Goal: Information Seeking & Learning: Learn about a topic

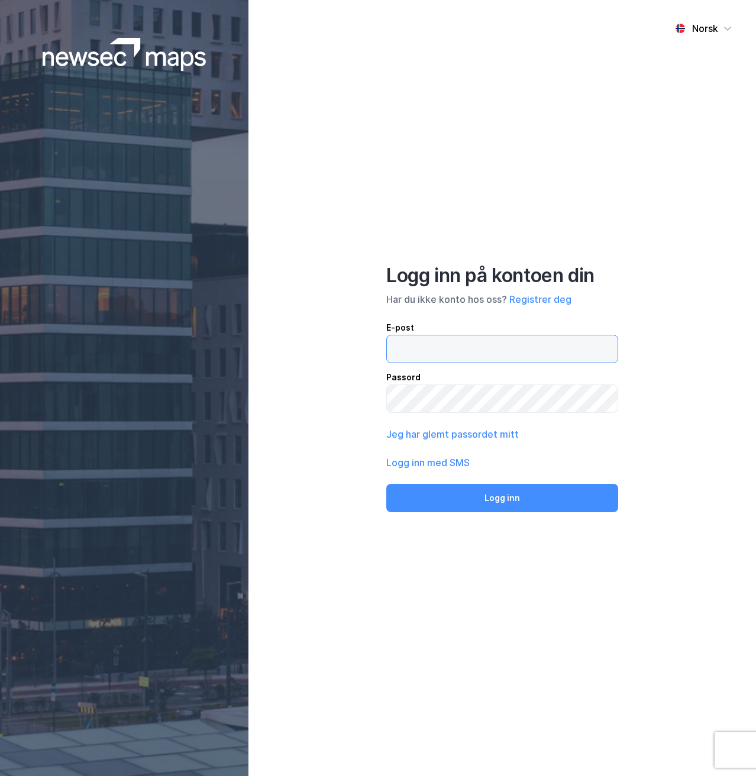
click at [464, 337] on input "email" at bounding box center [502, 348] width 231 height 27
paste input "are@fazenda.no"
type input "are@fazenda.no"
drag, startPoint x: 735, startPoint y: 341, endPoint x: 598, endPoint y: 377, distance: 141.3
click at [734, 341] on div "Norsk Logg inn på kontoen din Har du ikke konto hos oss? Registrer deg E-post a…" at bounding box center [502, 388] width 508 height 776
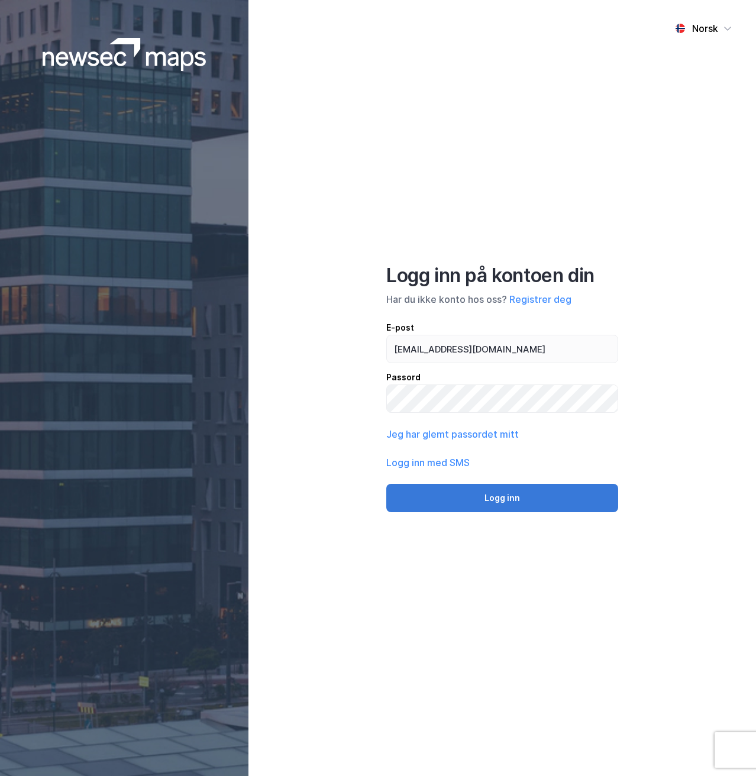
click at [523, 496] on button "Logg inn" at bounding box center [502, 498] width 232 height 28
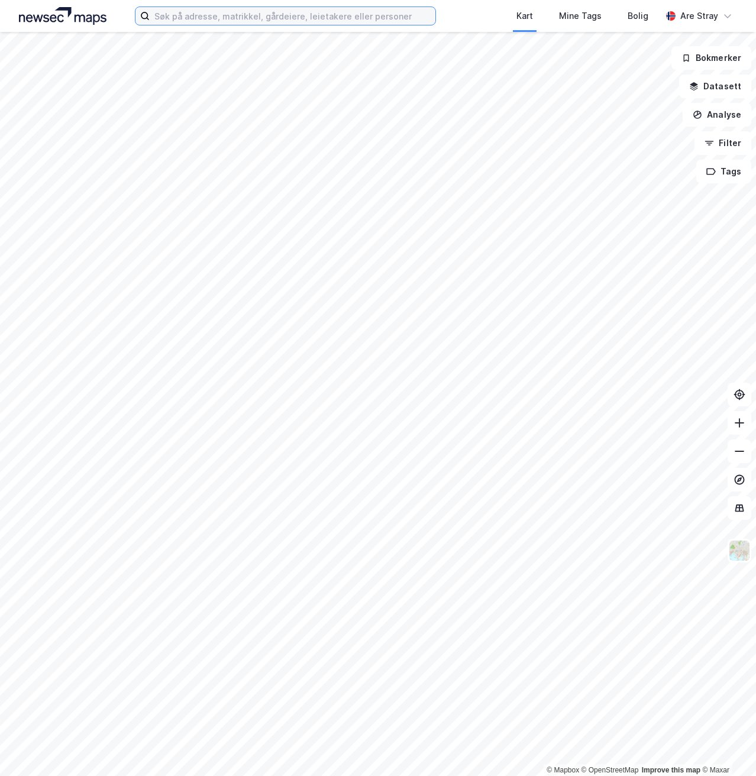
click at [389, 21] on input at bounding box center [292, 16] width 285 height 18
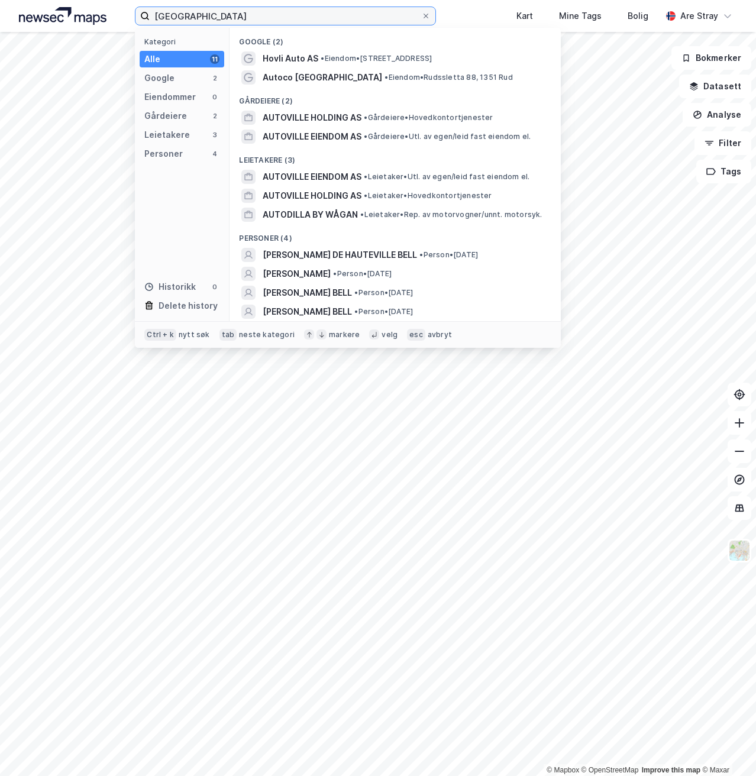
click at [328, 5] on div "Autoville Kategori Alle 11 Google 2 Eiendommer 0 Gårdeiere 2 Leietakere 3 Perso…" at bounding box center [378, 16] width 756 height 32
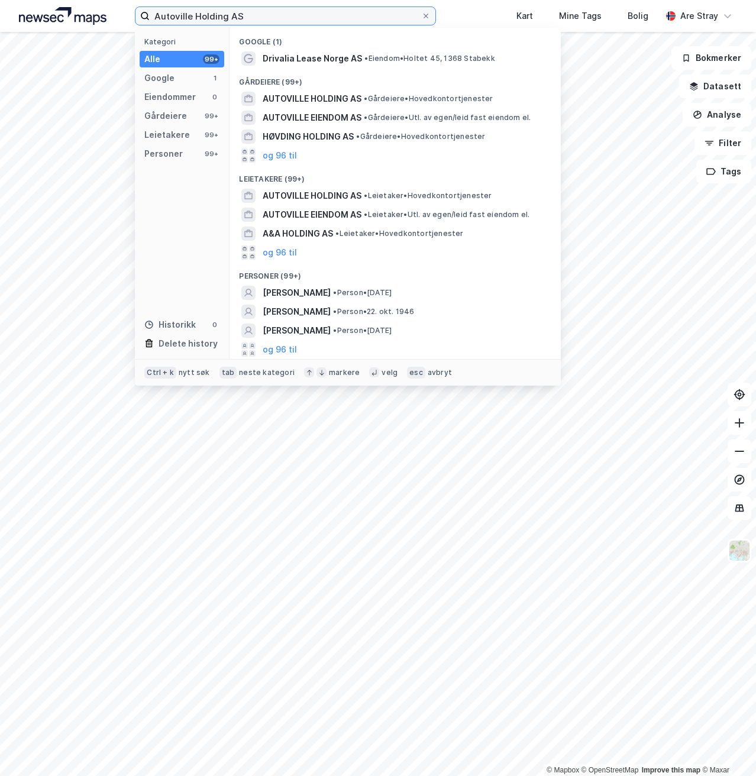
type input "Autoville Holding AS"
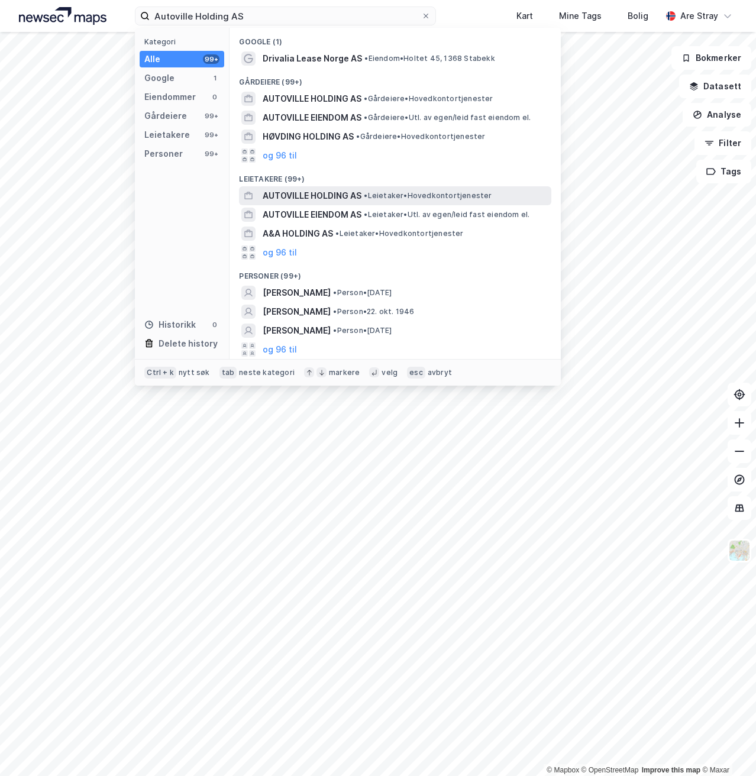
click at [350, 194] on span "AUTOVILLE HOLDING AS" at bounding box center [312, 196] width 99 height 14
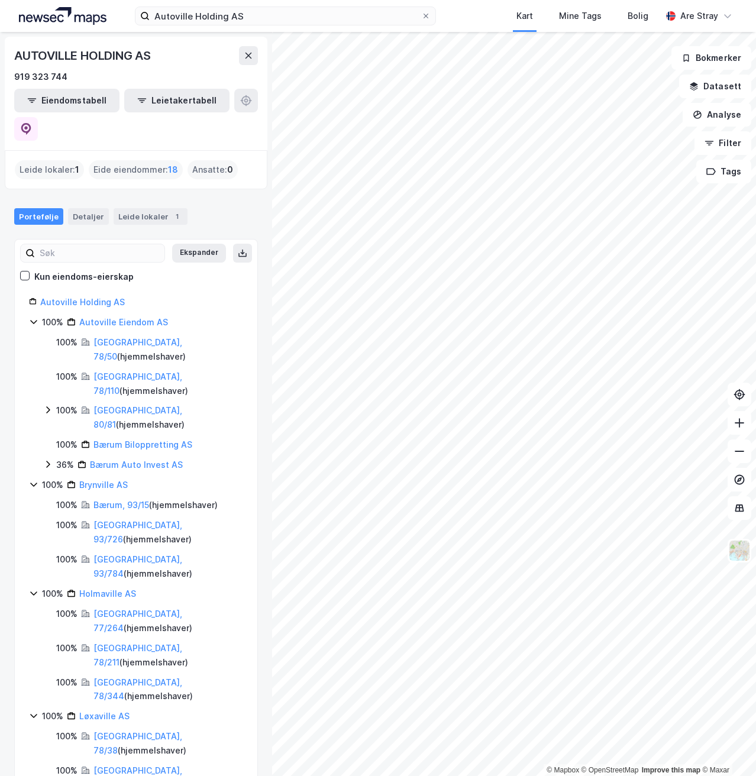
click at [243, 3] on div "Autoville Holding AS Kart Mine Tags Bolig Are Stray" at bounding box center [378, 16] width 756 height 32
click at [249, 14] on input "Autoville Holding AS" at bounding box center [285, 16] width 271 height 18
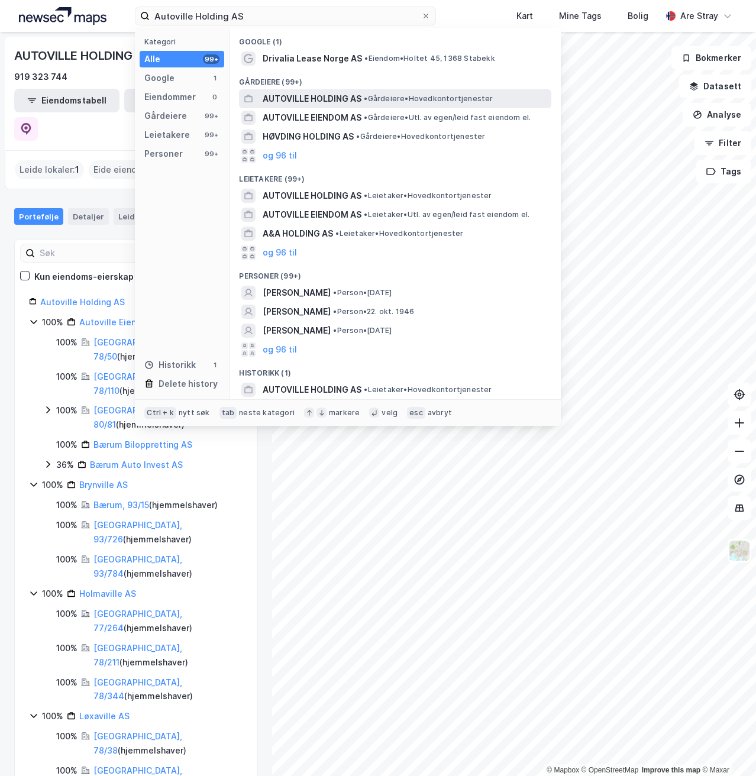
click at [298, 99] on span "AUTOVILLE HOLDING AS" at bounding box center [312, 99] width 99 height 14
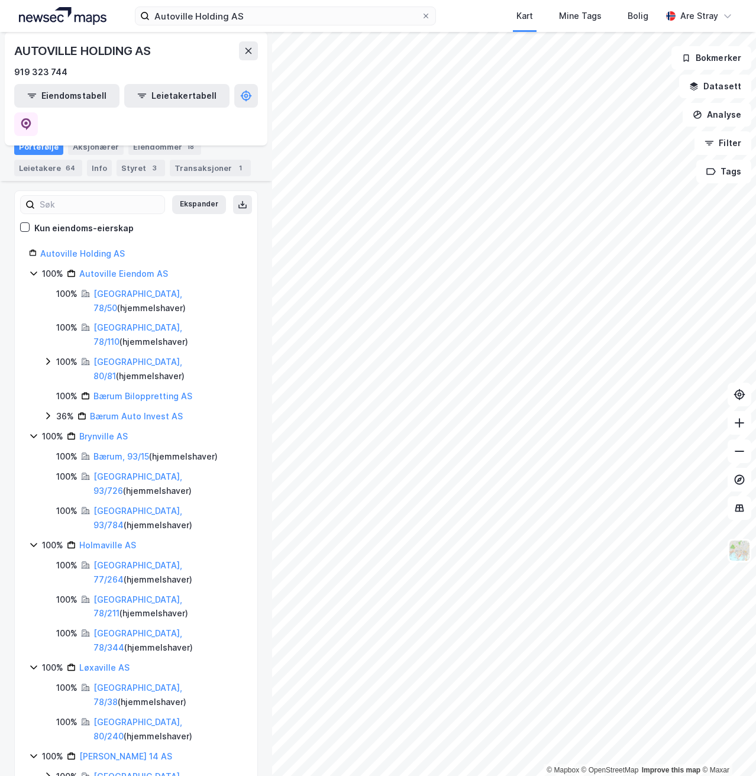
scroll to position [27, 0]
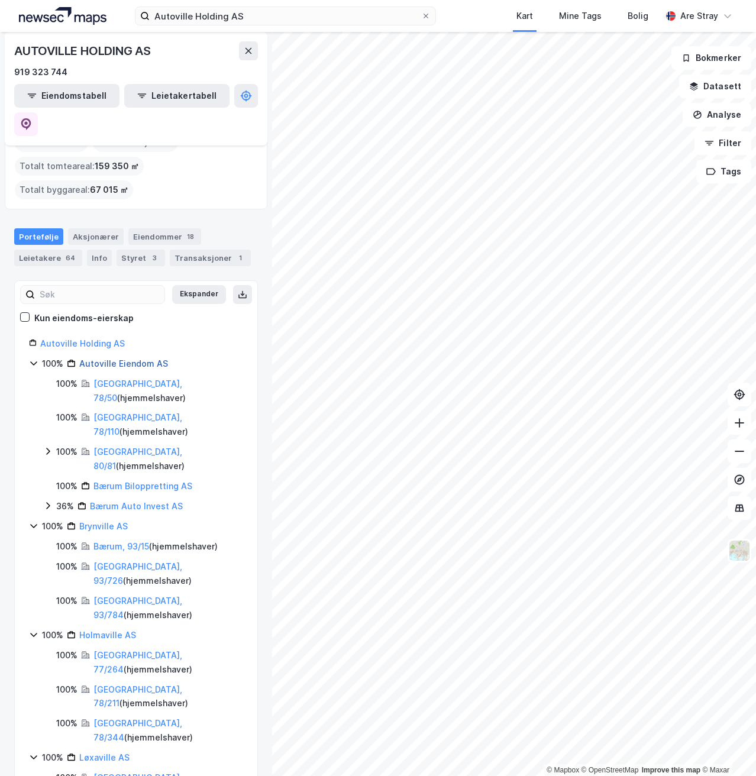
click at [123, 358] on link "Autoville Eiendom AS" at bounding box center [123, 363] width 89 height 10
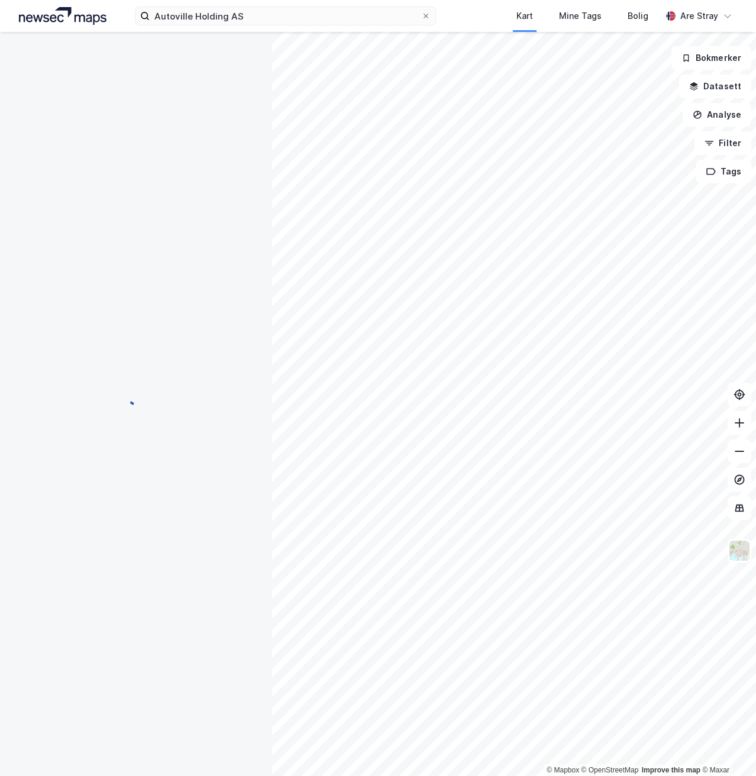
scroll to position [0, 0]
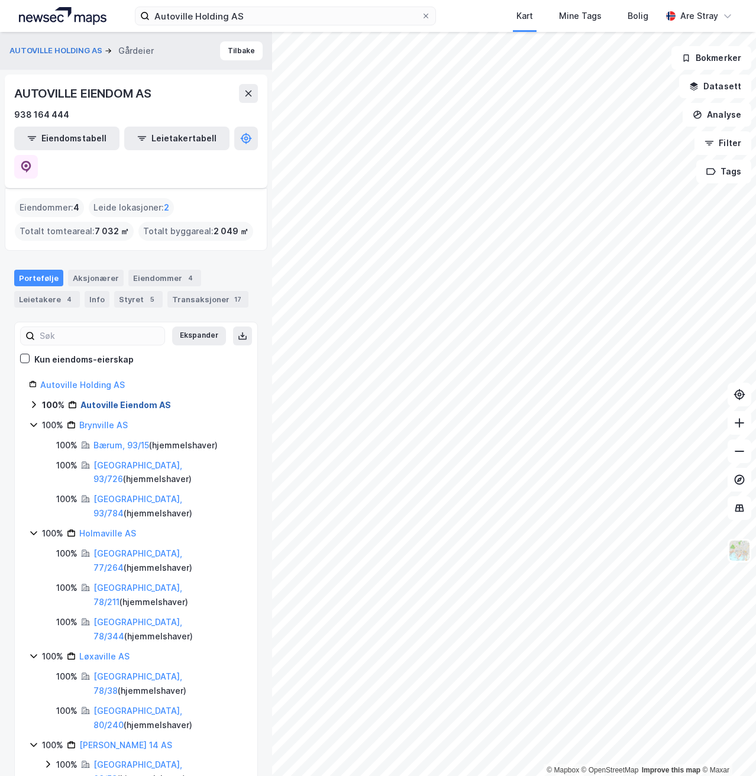
click at [106, 380] on link "Autoville Holding AS" at bounding box center [82, 385] width 85 height 10
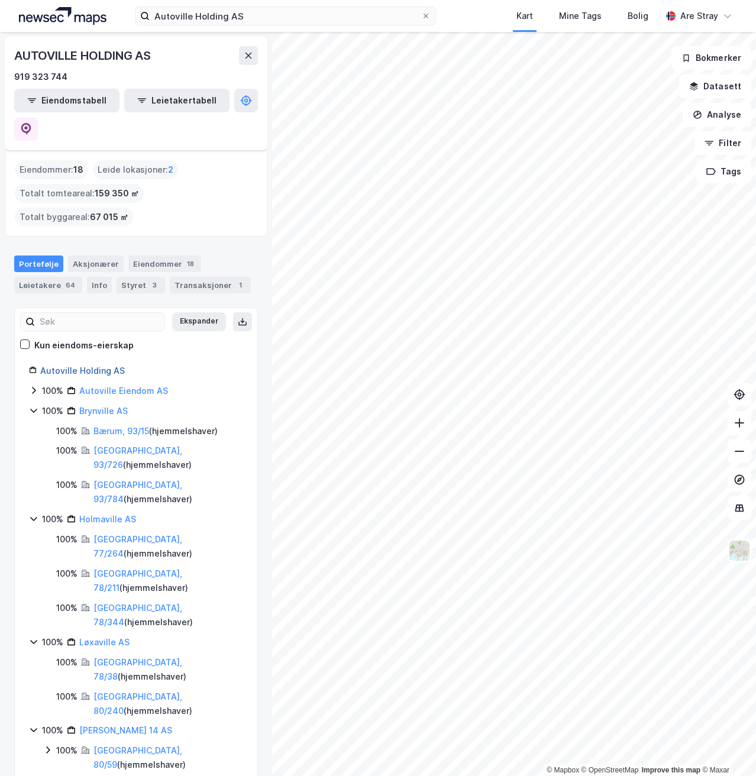
click at [89, 366] on link "Autoville Holding AS" at bounding box center [82, 371] width 85 height 10
click at [76, 338] on div "Kun eiendoms-eierskap" at bounding box center [83, 345] width 99 height 14
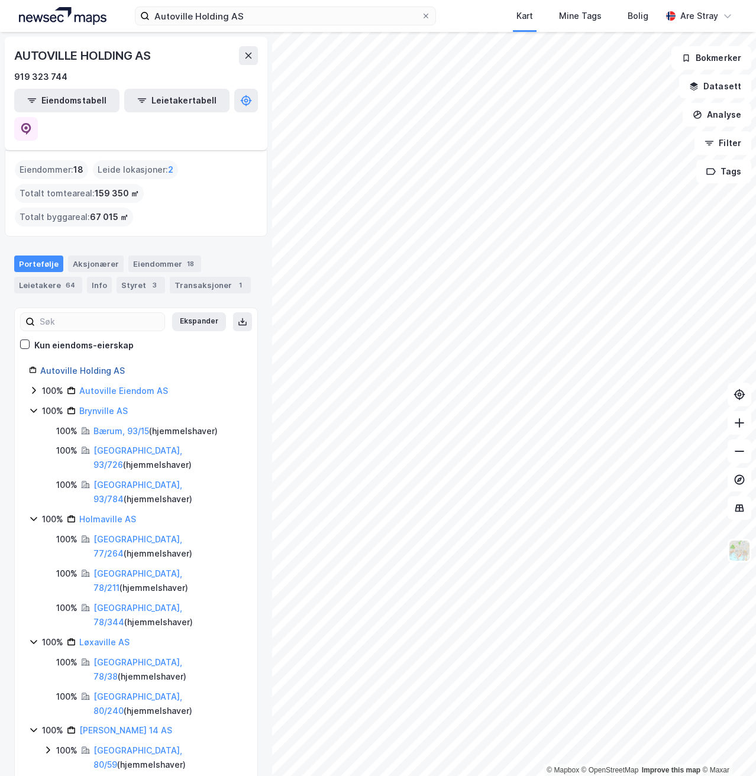
click at [72, 366] on link "Autoville Holding AS" at bounding box center [82, 371] width 85 height 10
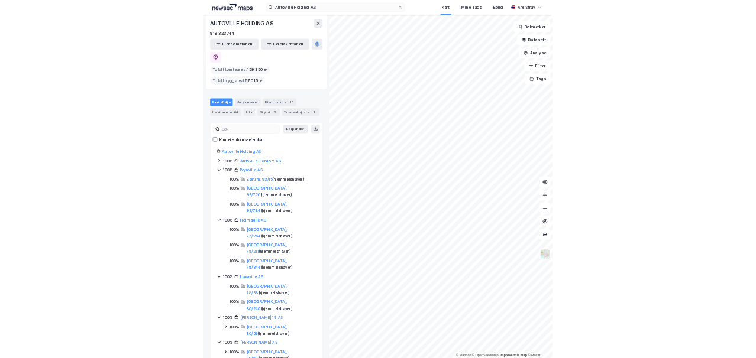
scroll to position [45, 0]
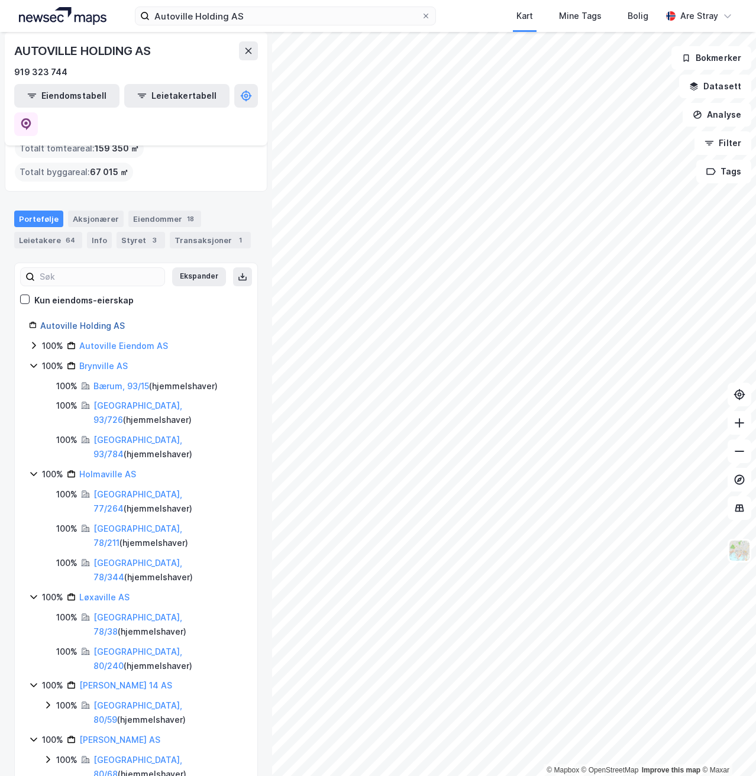
click at [85, 321] on link "Autoville Holding AS" at bounding box center [82, 326] width 85 height 10
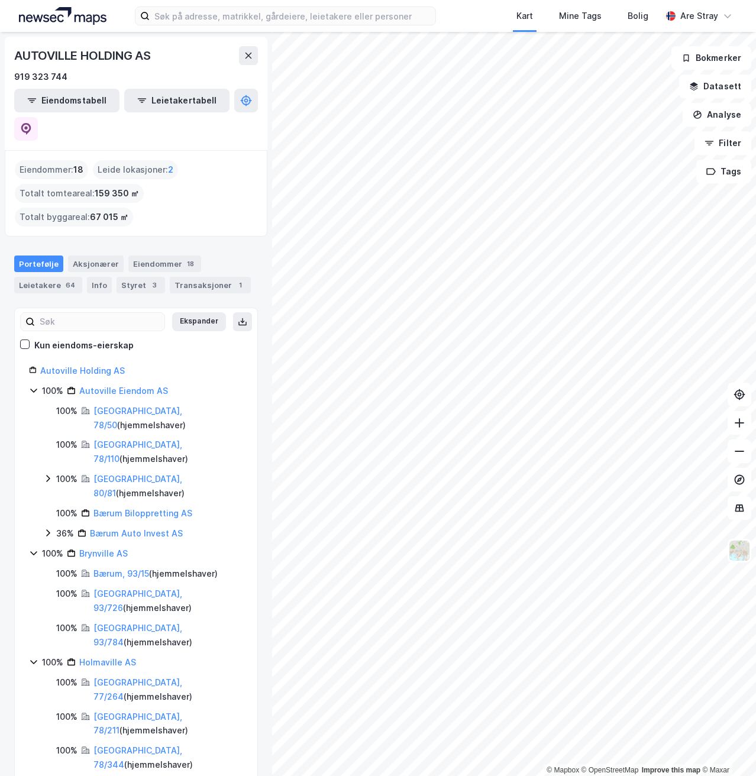
drag, startPoint x: 63, startPoint y: 140, endPoint x: 90, endPoint y: 140, distance: 26.6
click at [90, 160] on div "Eiendommer : 18 Leide lokasjoner : 2 Totalt tomteareal : 159 350 ㎡ Totalt bygga…" at bounding box center [136, 193] width 243 height 66
click at [88, 160] on div "Eiendommer : 18" at bounding box center [51, 169] width 73 height 19
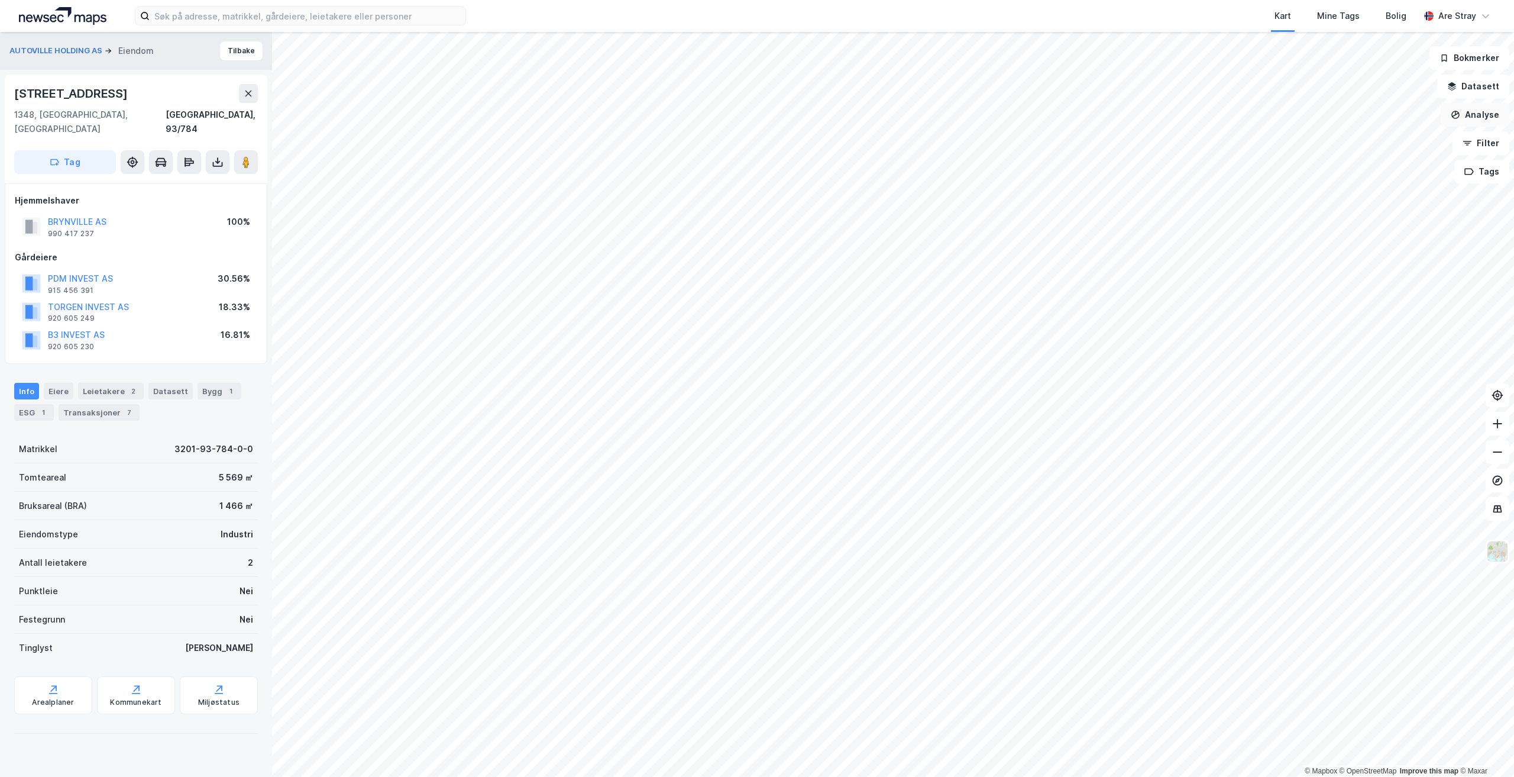
click at [755, 115] on button "Analyse" at bounding box center [1475, 115] width 69 height 24
click at [755, 95] on button "Datasett" at bounding box center [1473, 87] width 72 height 24
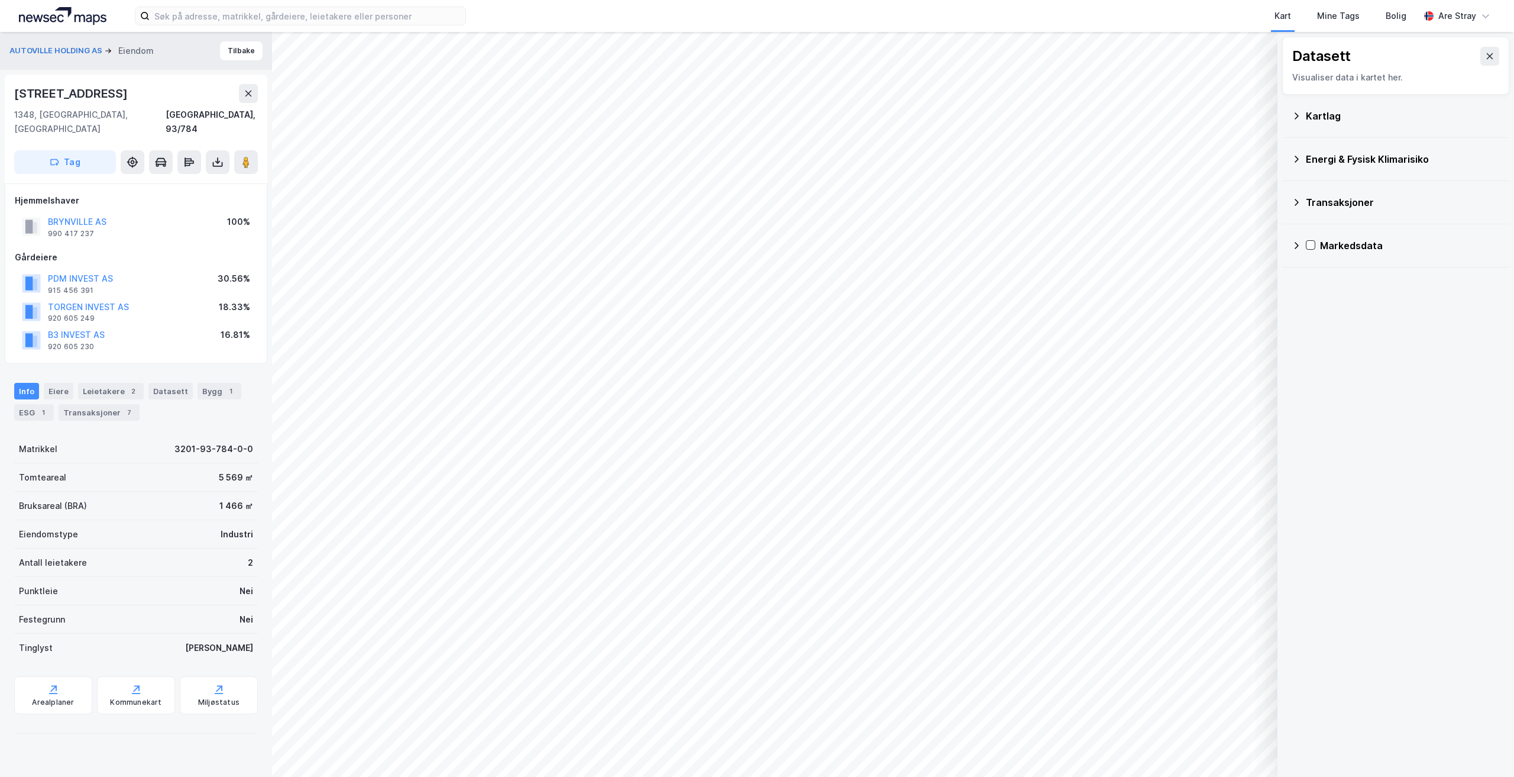
click at [755, 118] on icon at bounding box center [1296, 115] width 9 height 9
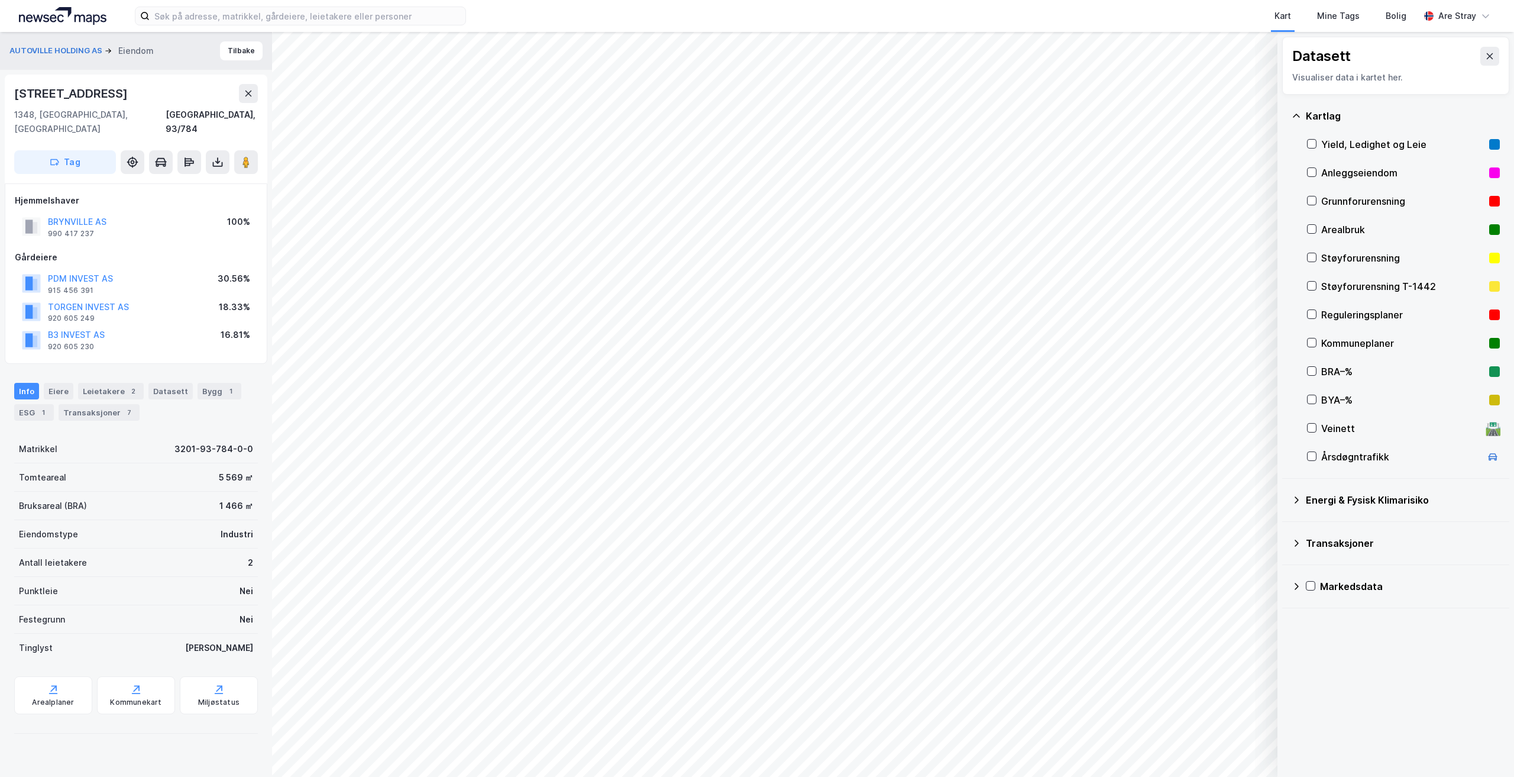
click at [755, 117] on icon at bounding box center [1296, 115] width 9 height 9
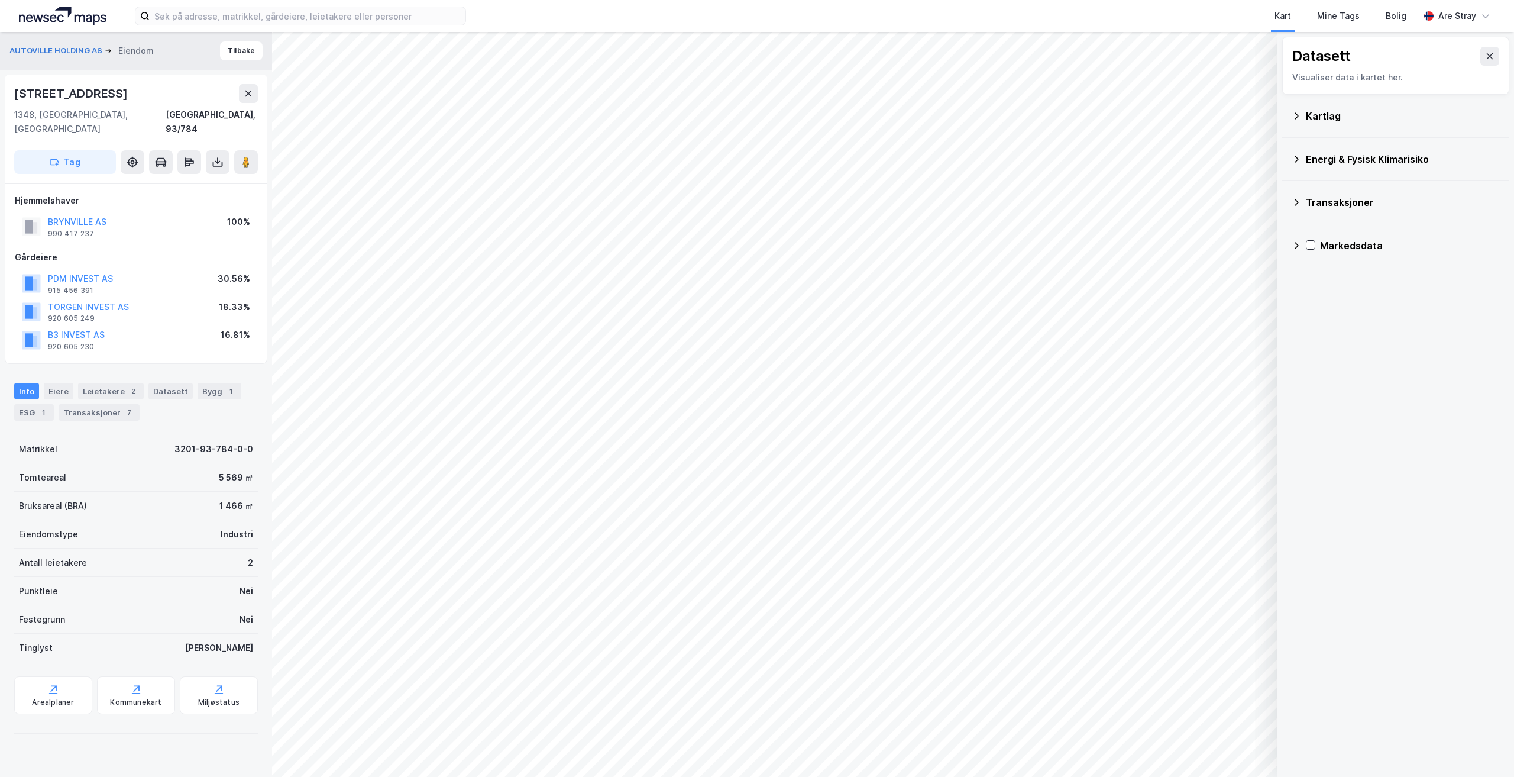
click at [755, 201] on div "Transaksjoner" at bounding box center [1403, 202] width 194 height 14
click at [755, 172] on div "Energi & Fysisk Klimarisiko" at bounding box center [1396, 159] width 208 height 28
click at [755, 160] on div "Energi & Fysisk Klimarisiko" at bounding box center [1403, 159] width 194 height 14
click at [755, 124] on div "Kartlag" at bounding box center [1396, 116] width 208 height 28
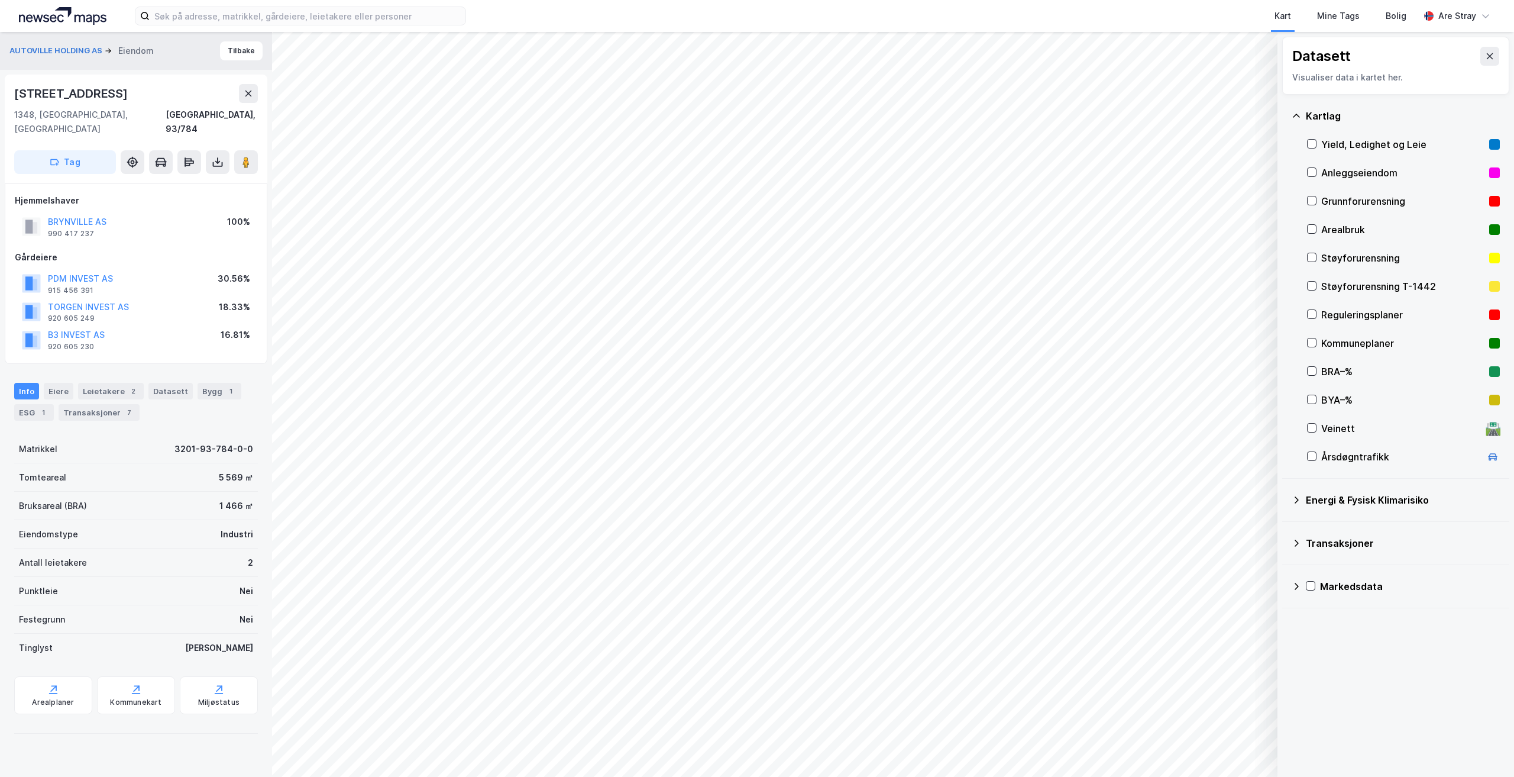
click at [755, 119] on div "Kartlag" at bounding box center [1403, 116] width 194 height 14
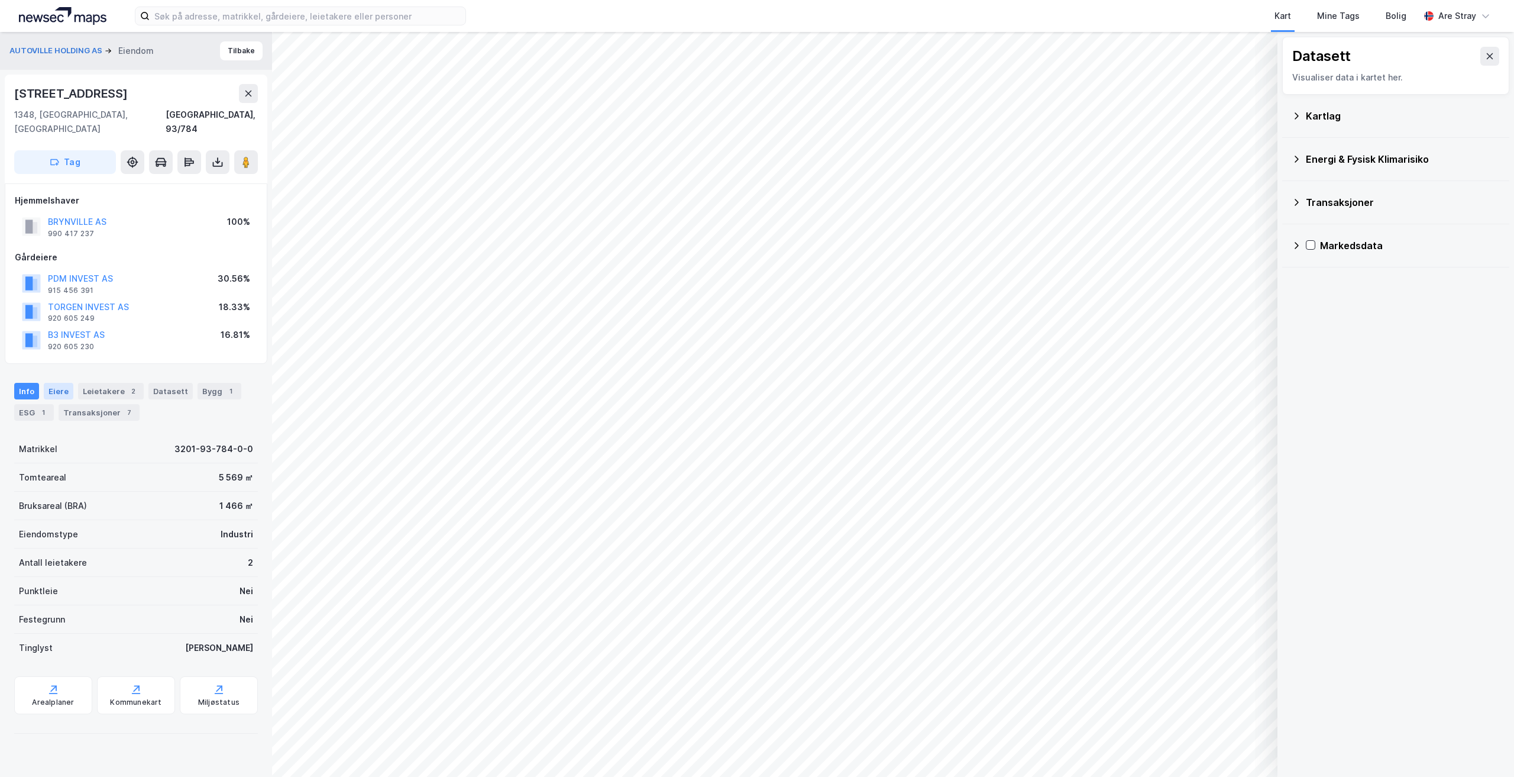
click at [59, 383] on div "Eiere" at bounding box center [59, 391] width 30 height 17
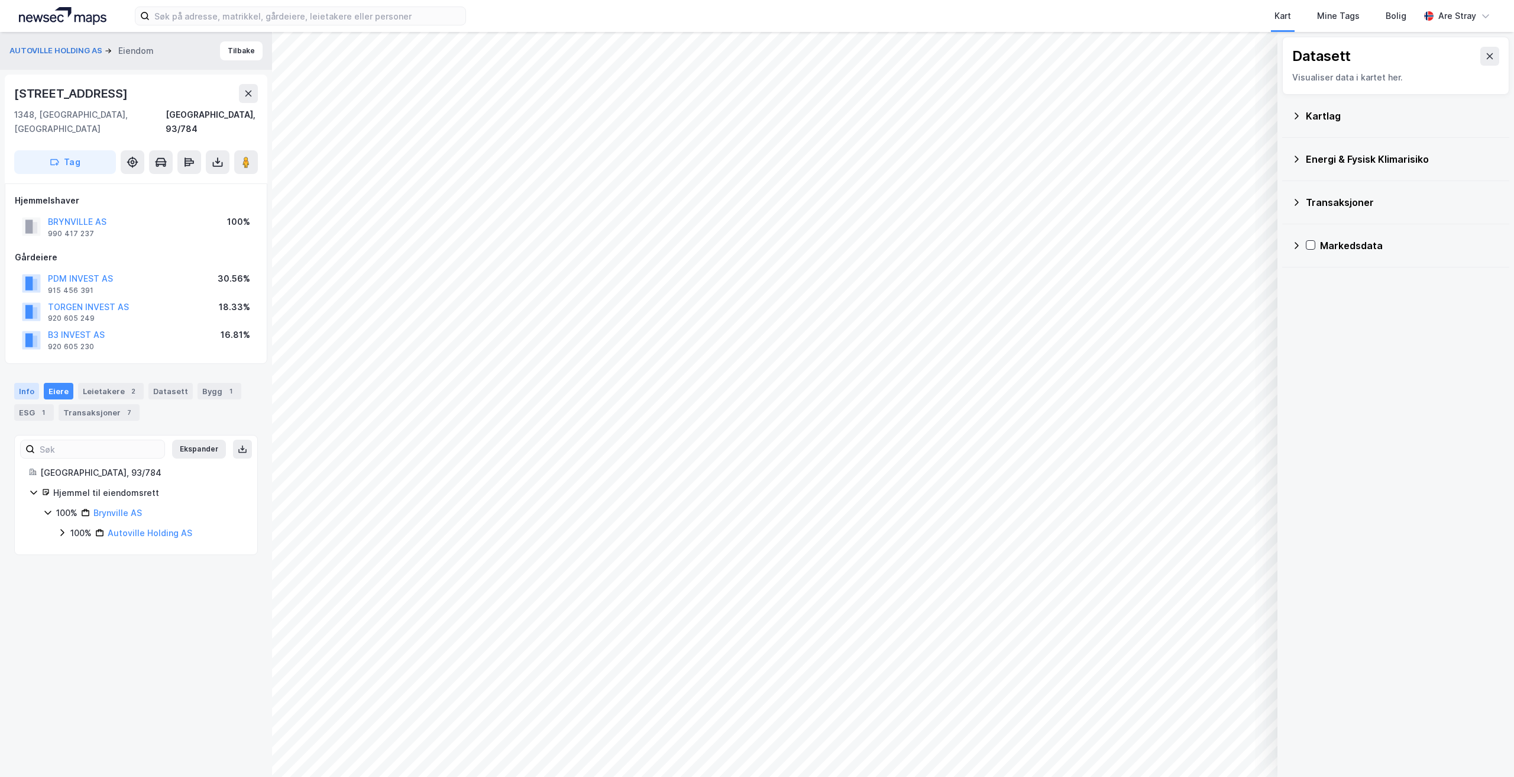
click at [26, 383] on div "Info" at bounding box center [26, 391] width 25 height 17
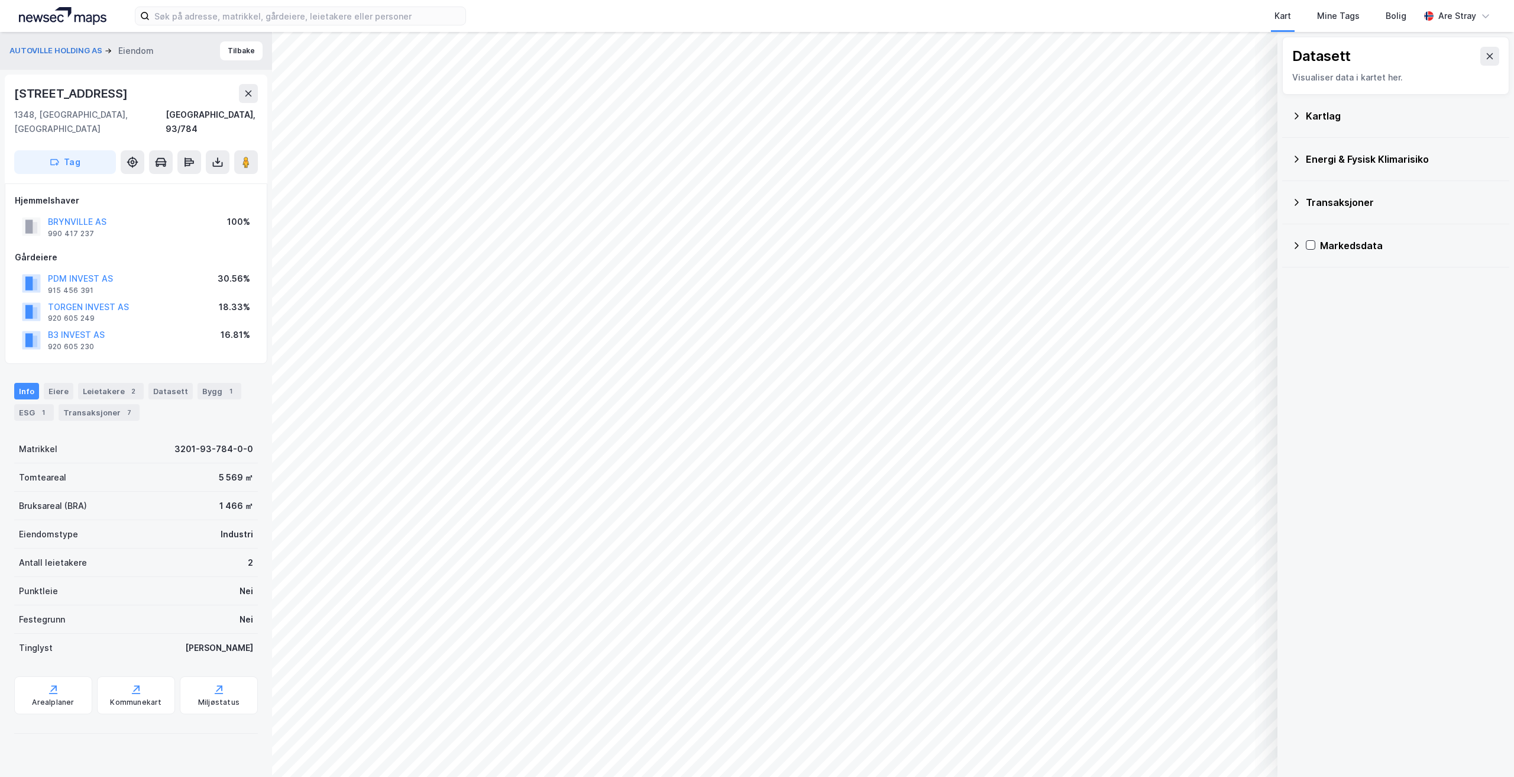
click at [755, 63] on button at bounding box center [1490, 56] width 19 height 19
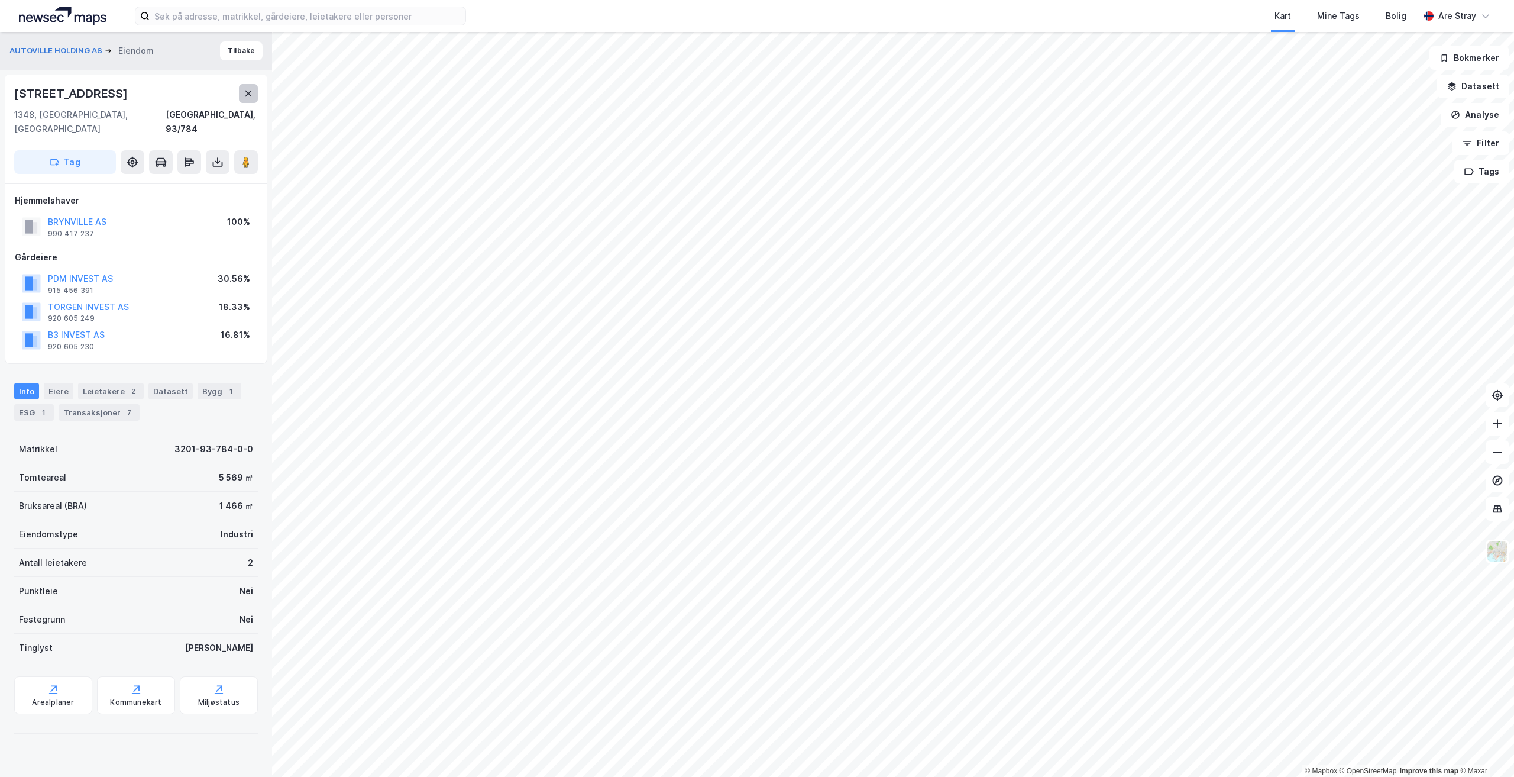
click at [249, 89] on icon at bounding box center [248, 93] width 9 height 9
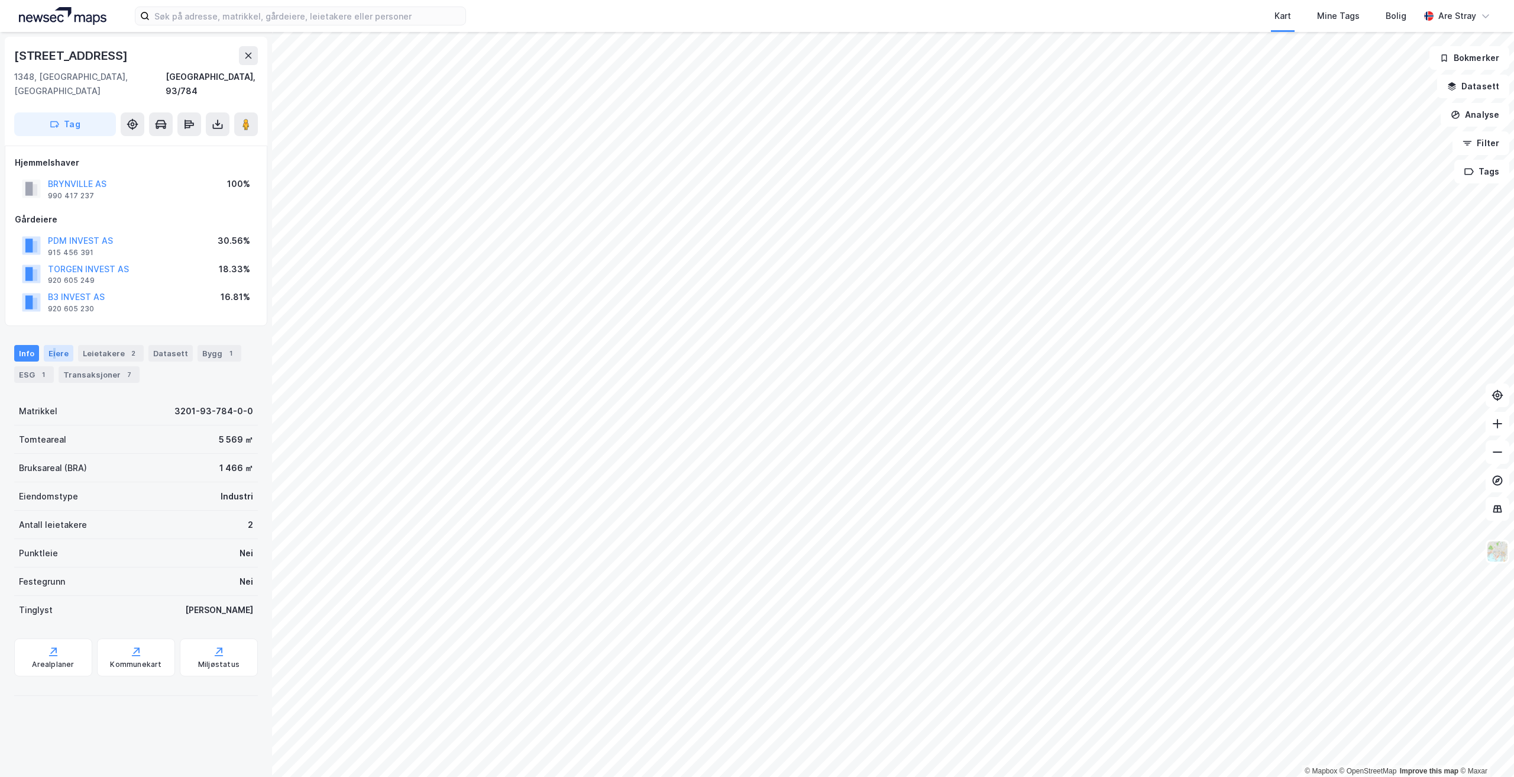
click at [54, 345] on div "Eiere" at bounding box center [59, 353] width 30 height 17
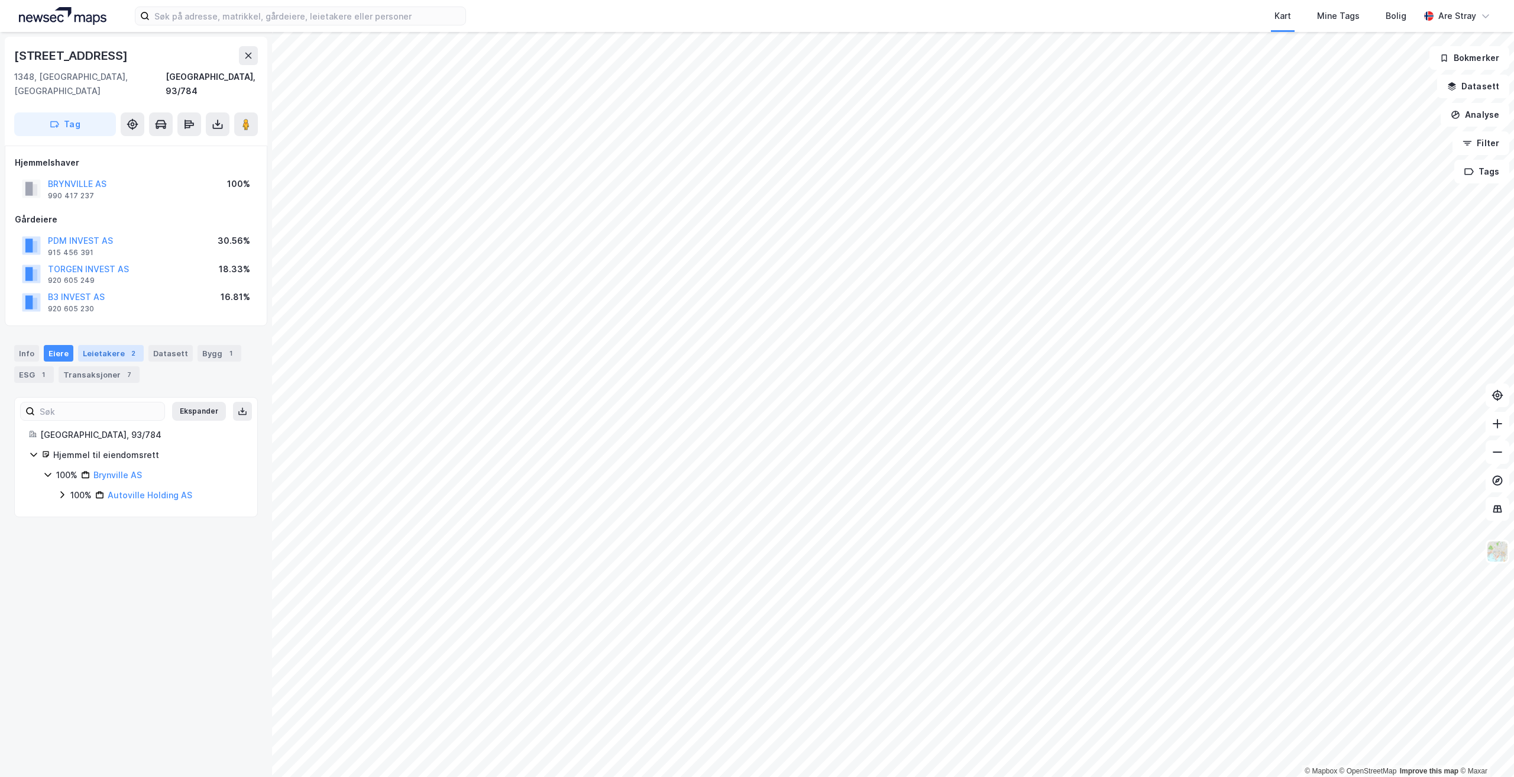
click at [96, 345] on div "Leietakere 2" at bounding box center [111, 353] width 66 height 17
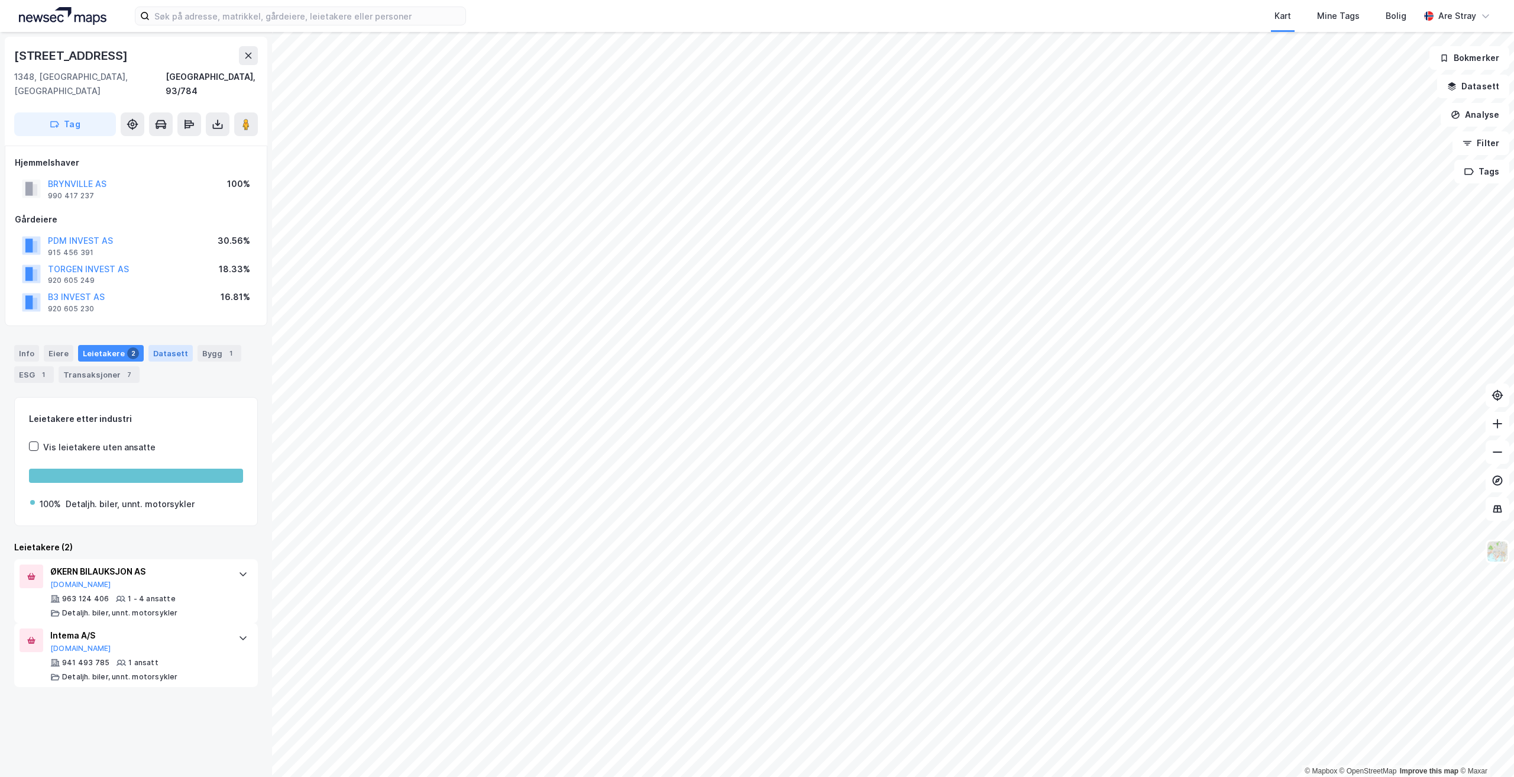
click at [172, 345] on div "Datasett" at bounding box center [170, 353] width 44 height 17
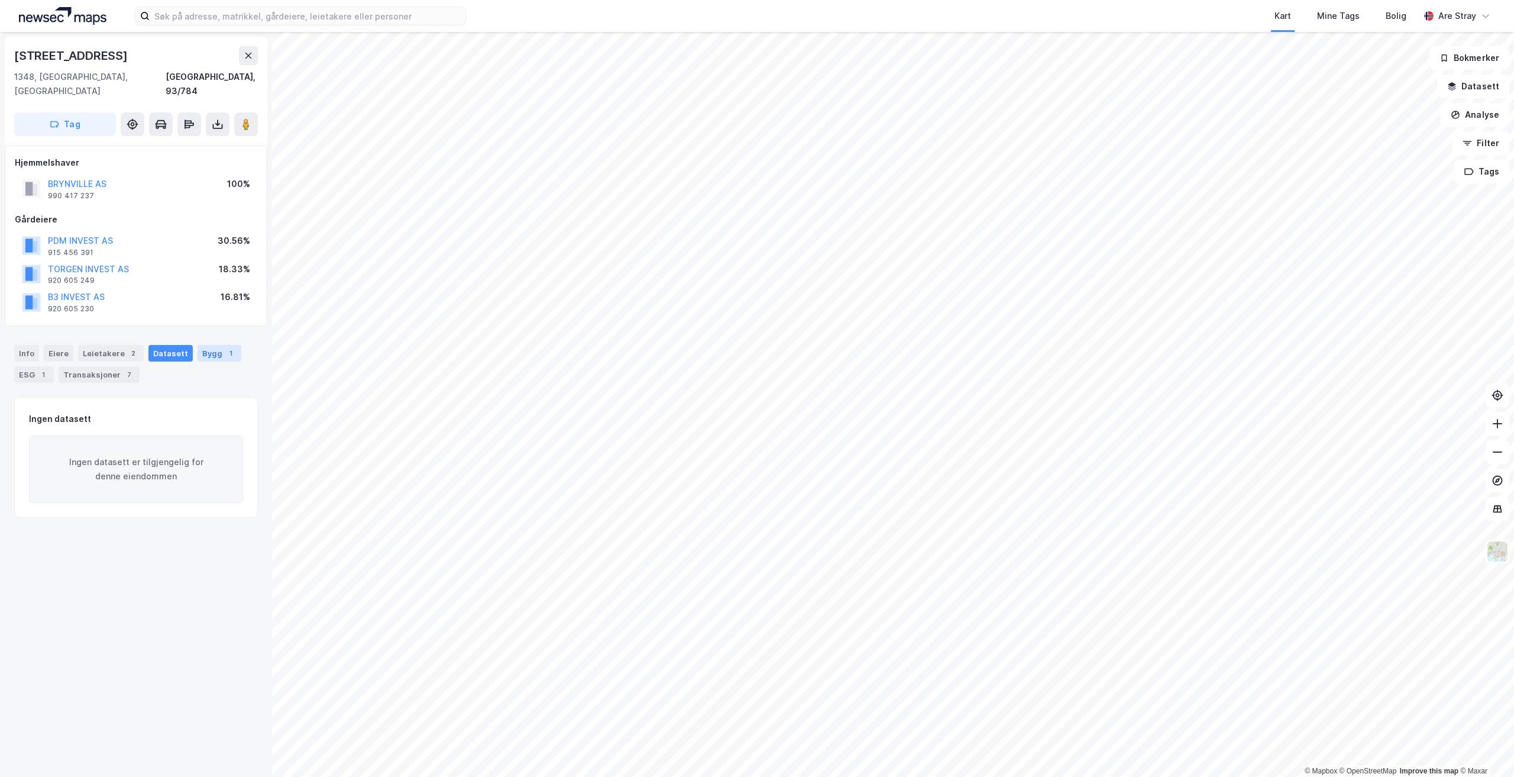
click at [205, 345] on div "Bygg 1" at bounding box center [220, 353] width 44 height 17
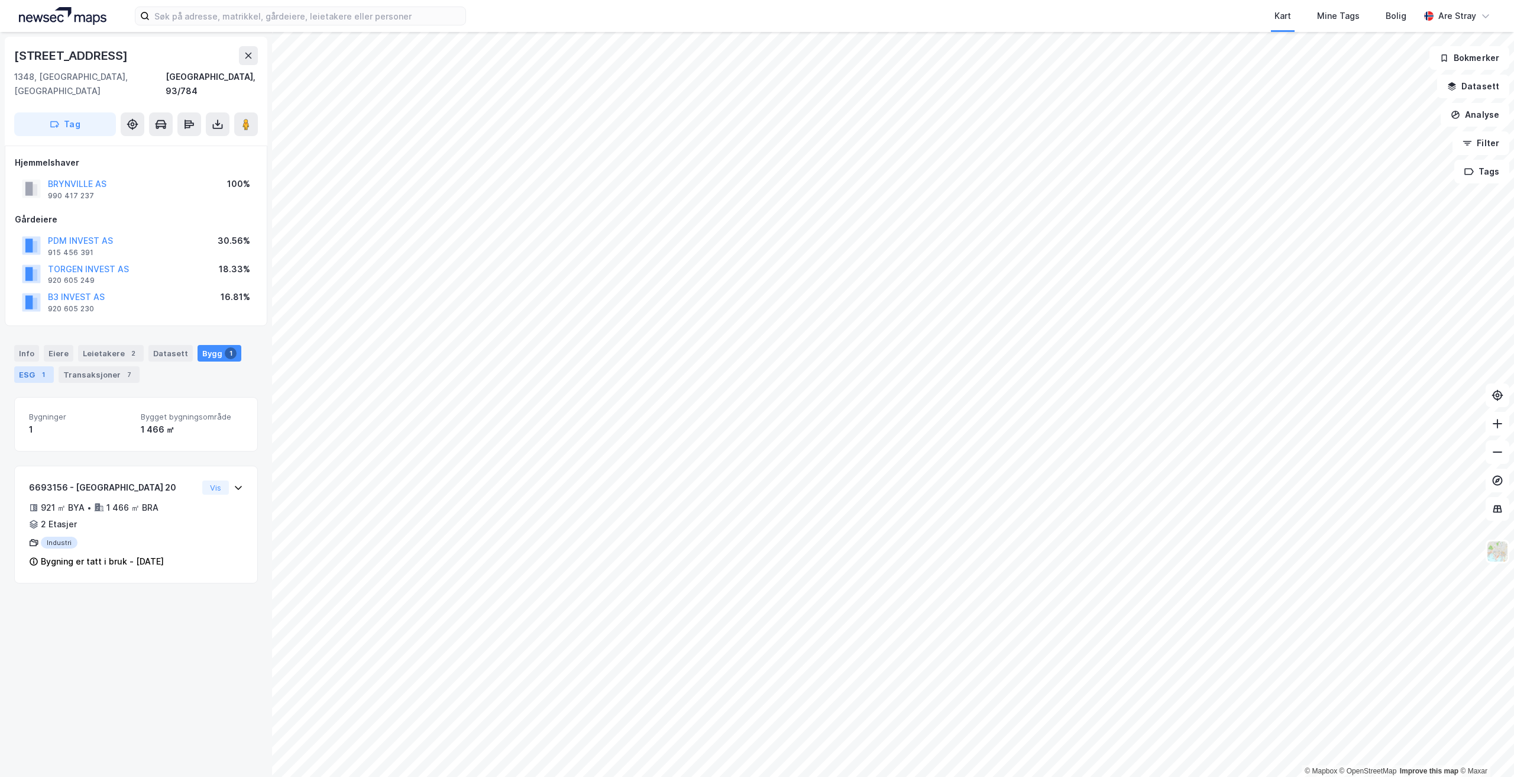
click at [44, 369] on div "1" at bounding box center [43, 375] width 12 height 12
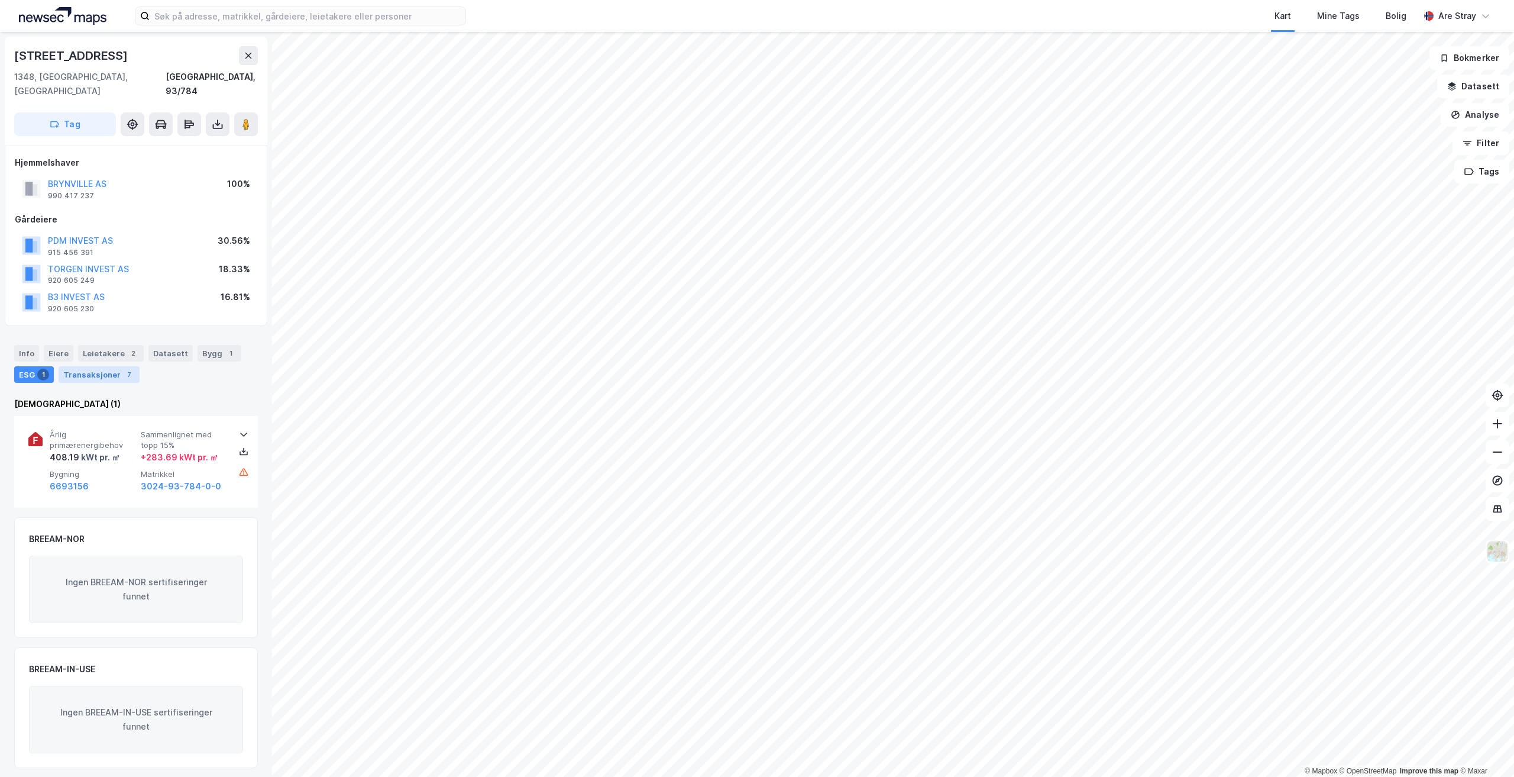
click at [93, 366] on div "Transaksjoner 7" at bounding box center [99, 374] width 81 height 17
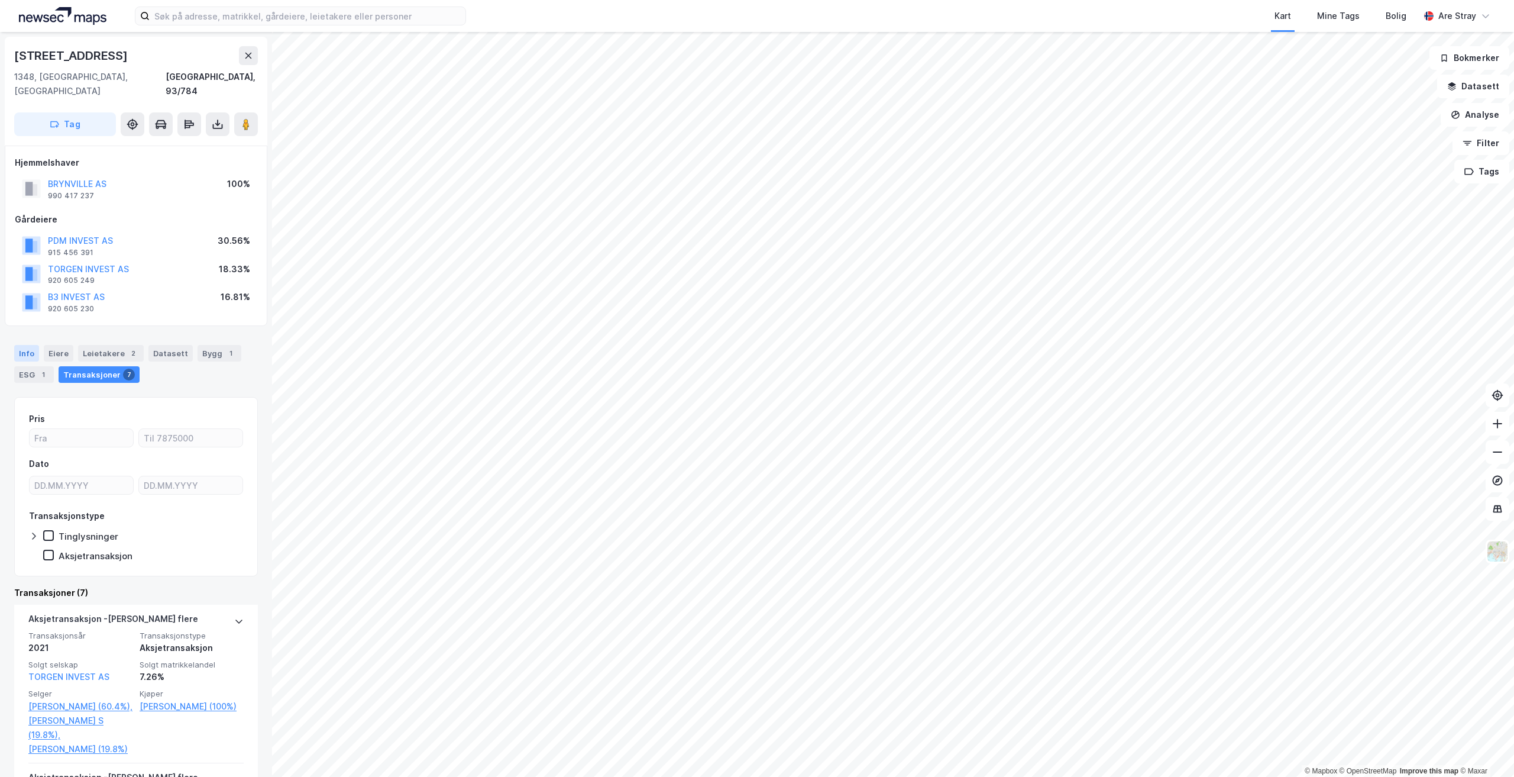
click at [35, 345] on div "Info" at bounding box center [26, 353] width 25 height 17
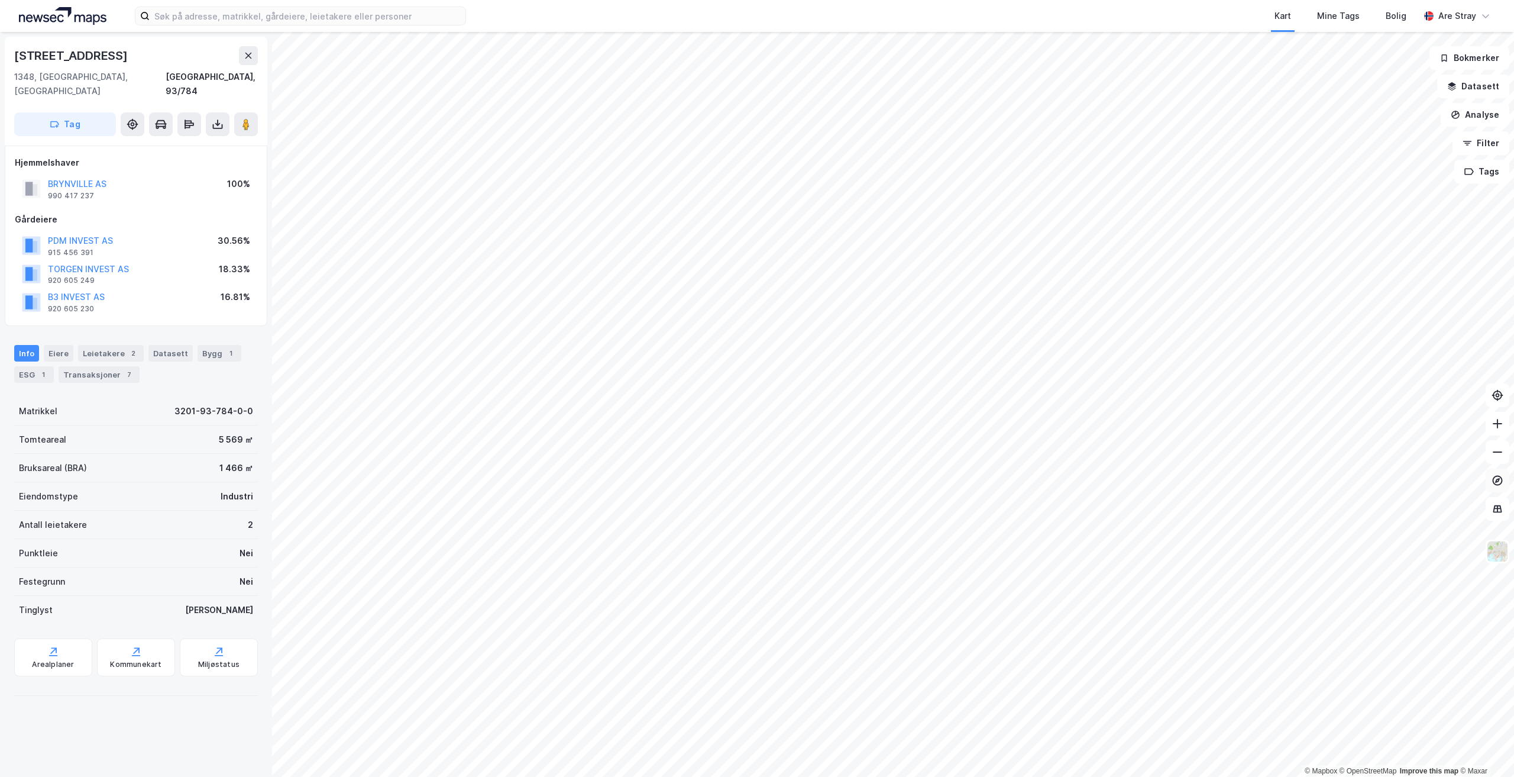
click at [755, 481] on icon at bounding box center [1497, 479] width 5 height 5
click at [755, 552] on img at bounding box center [1497, 551] width 22 height 22
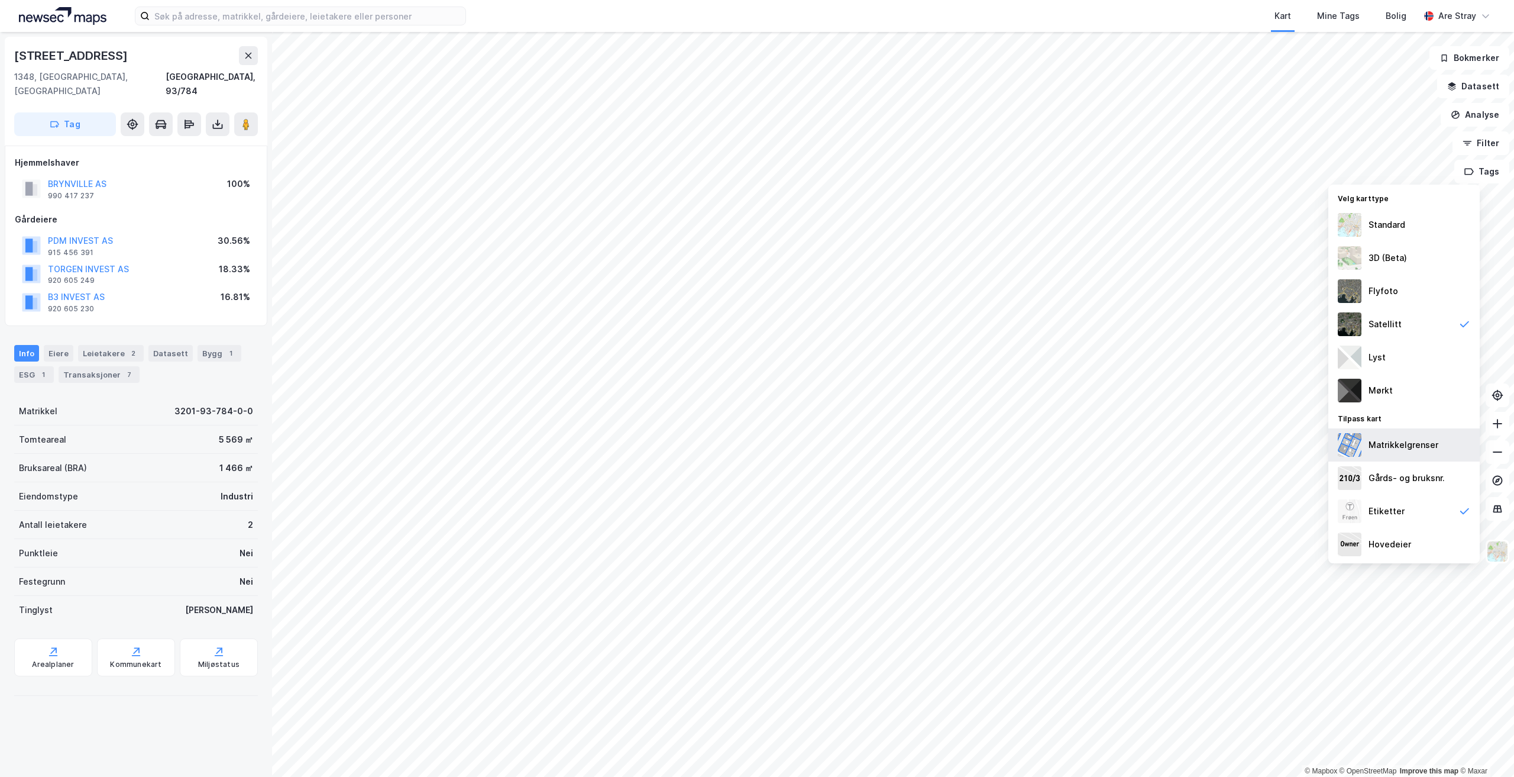
click at [755, 452] on div "Matrikkelgrenser" at bounding box center [1404, 444] width 151 height 33
click at [755, 295] on div "Flyfoto" at bounding box center [1384, 291] width 30 height 14
click at [755, 258] on div "3D (Beta)" at bounding box center [1388, 258] width 38 height 14
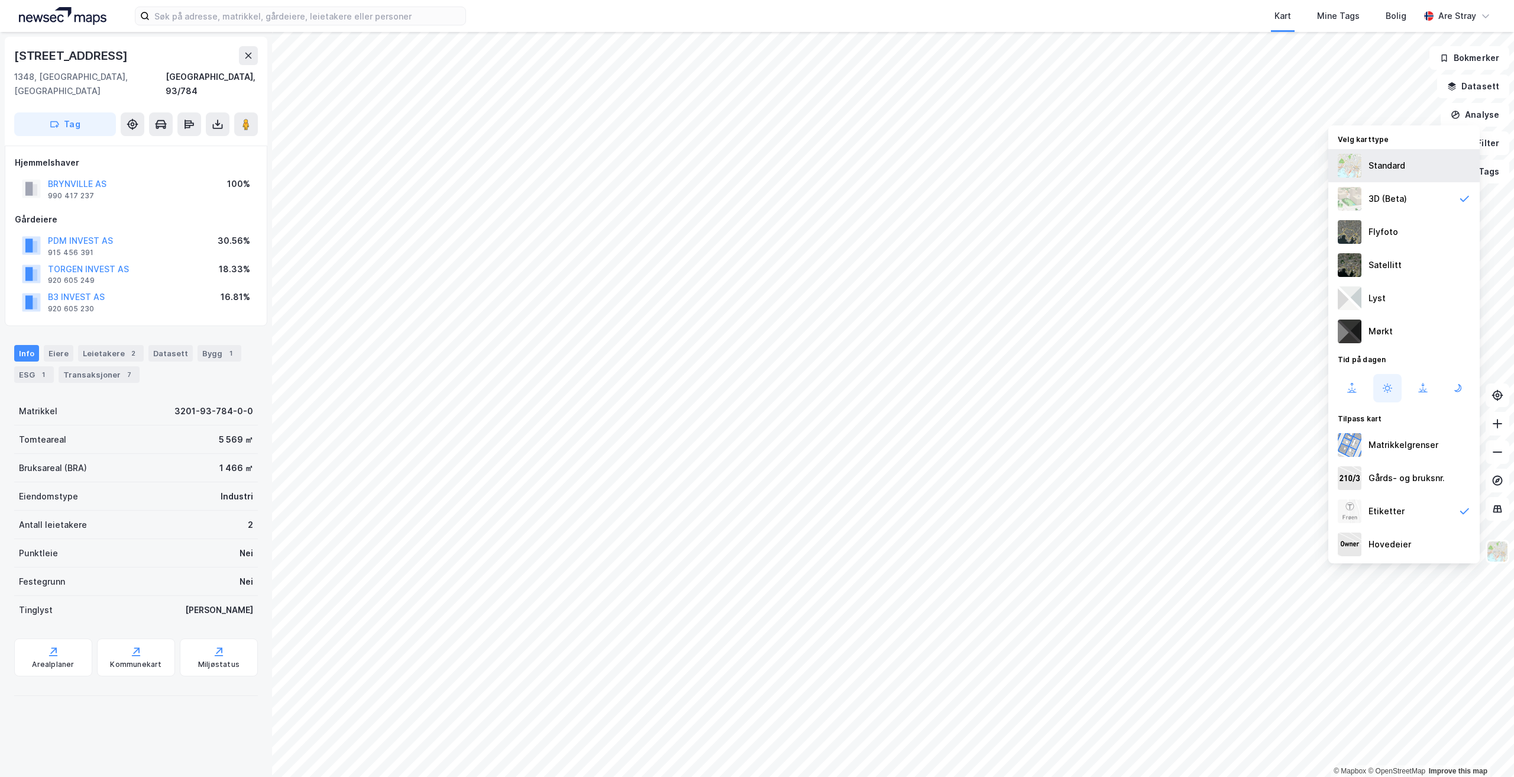
click at [755, 169] on div "Standard" at bounding box center [1387, 166] width 37 height 14
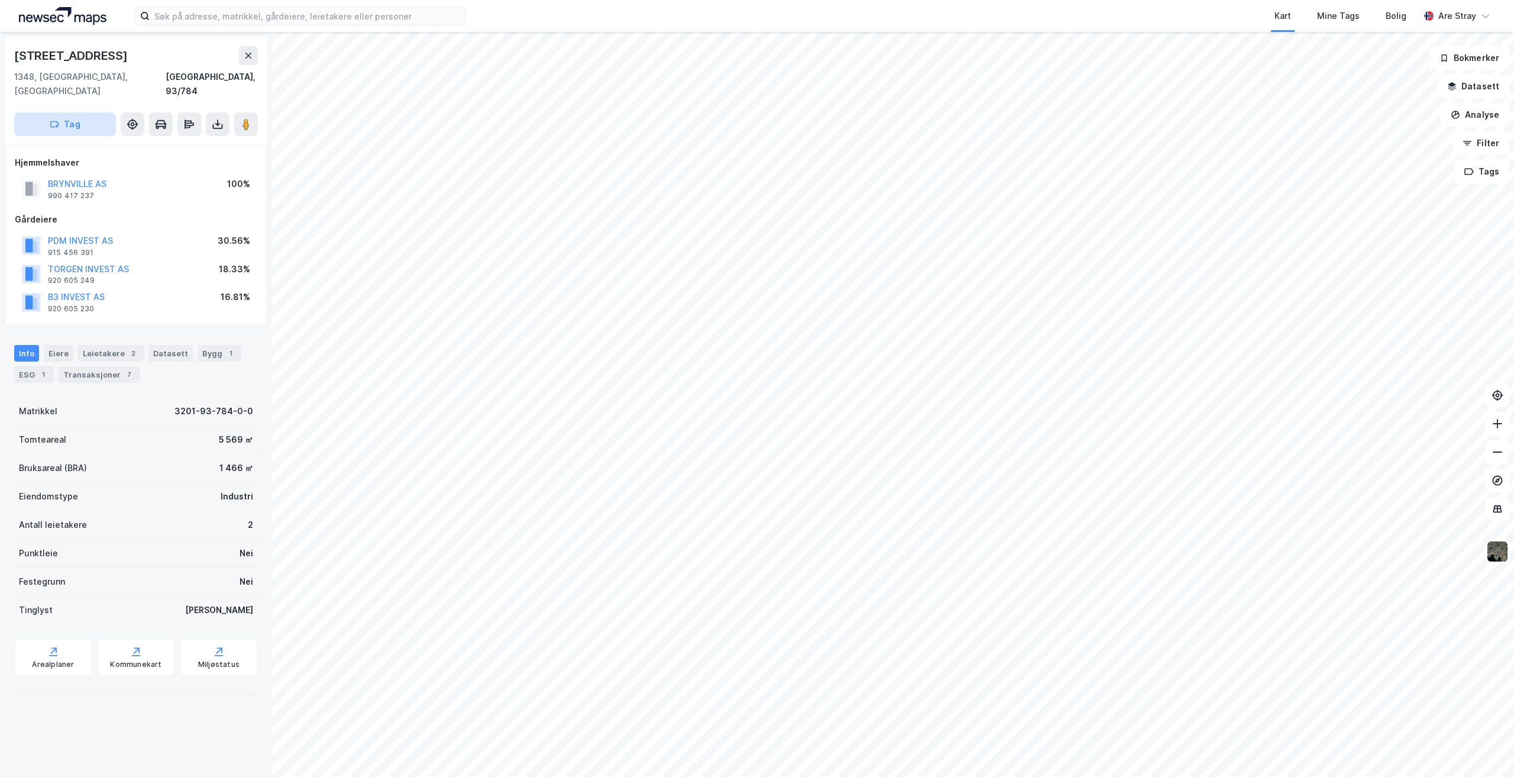
click at [81, 116] on button "Tag" at bounding box center [65, 124] width 102 height 24
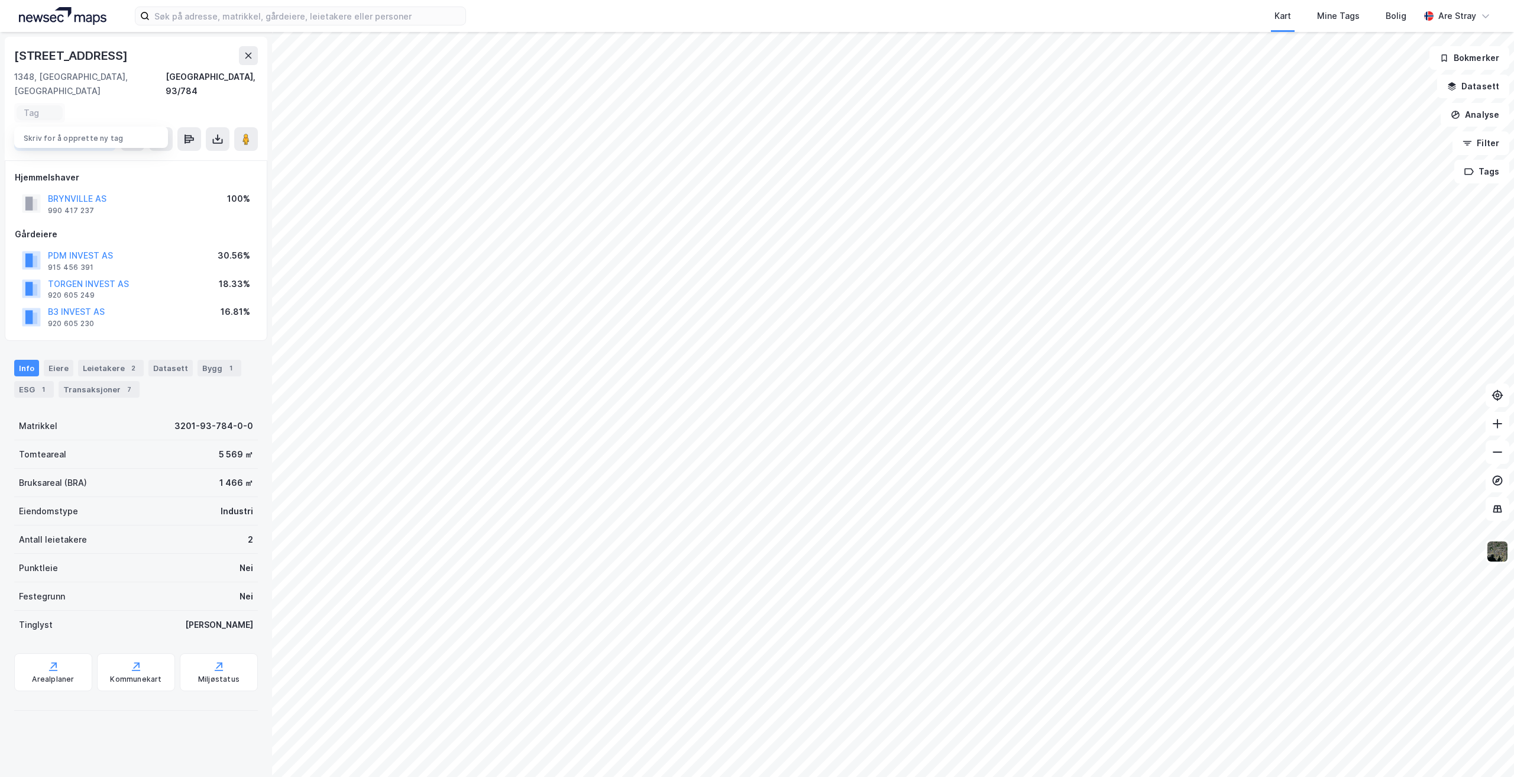
click at [215, 92] on div "[STREET_ADDRESS] Tag Skriv for å opprette ny tag" at bounding box center [136, 99] width 263 height 124
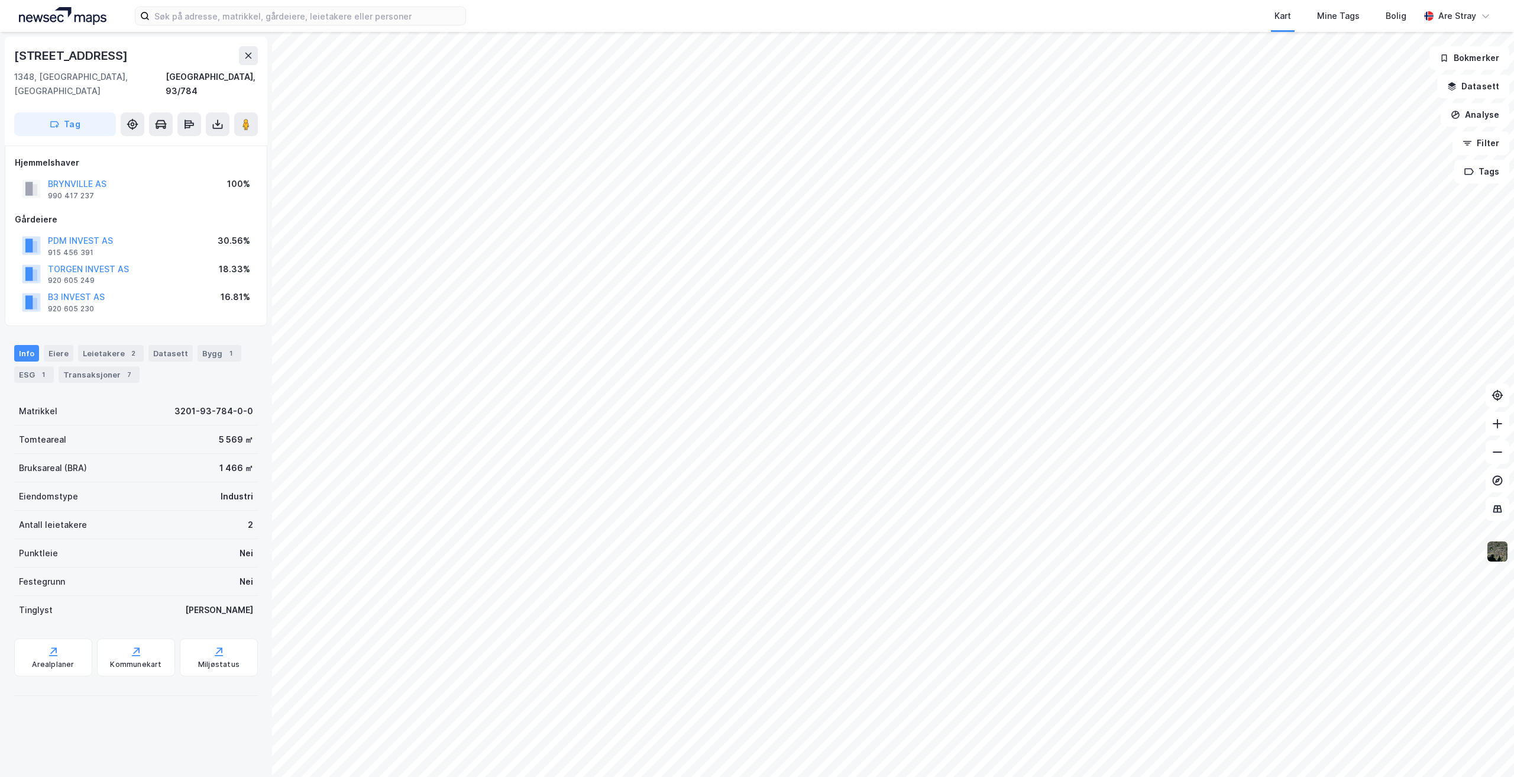
click at [71, 52] on div "[STREET_ADDRESS]" at bounding box center [72, 55] width 116 height 19
click at [253, 57] on icon at bounding box center [248, 55] width 9 height 9
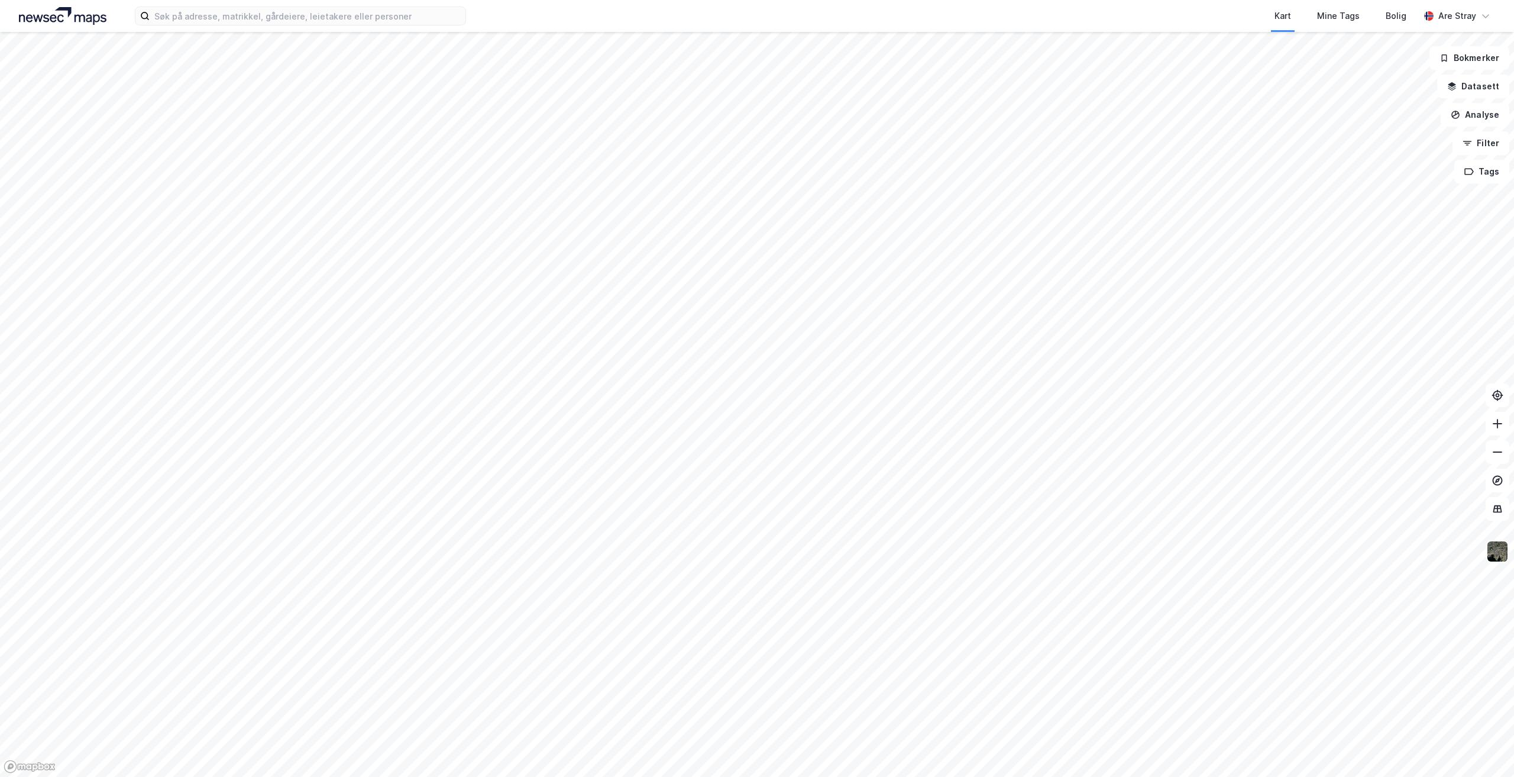
click at [755, 550] on img at bounding box center [1497, 551] width 22 height 22
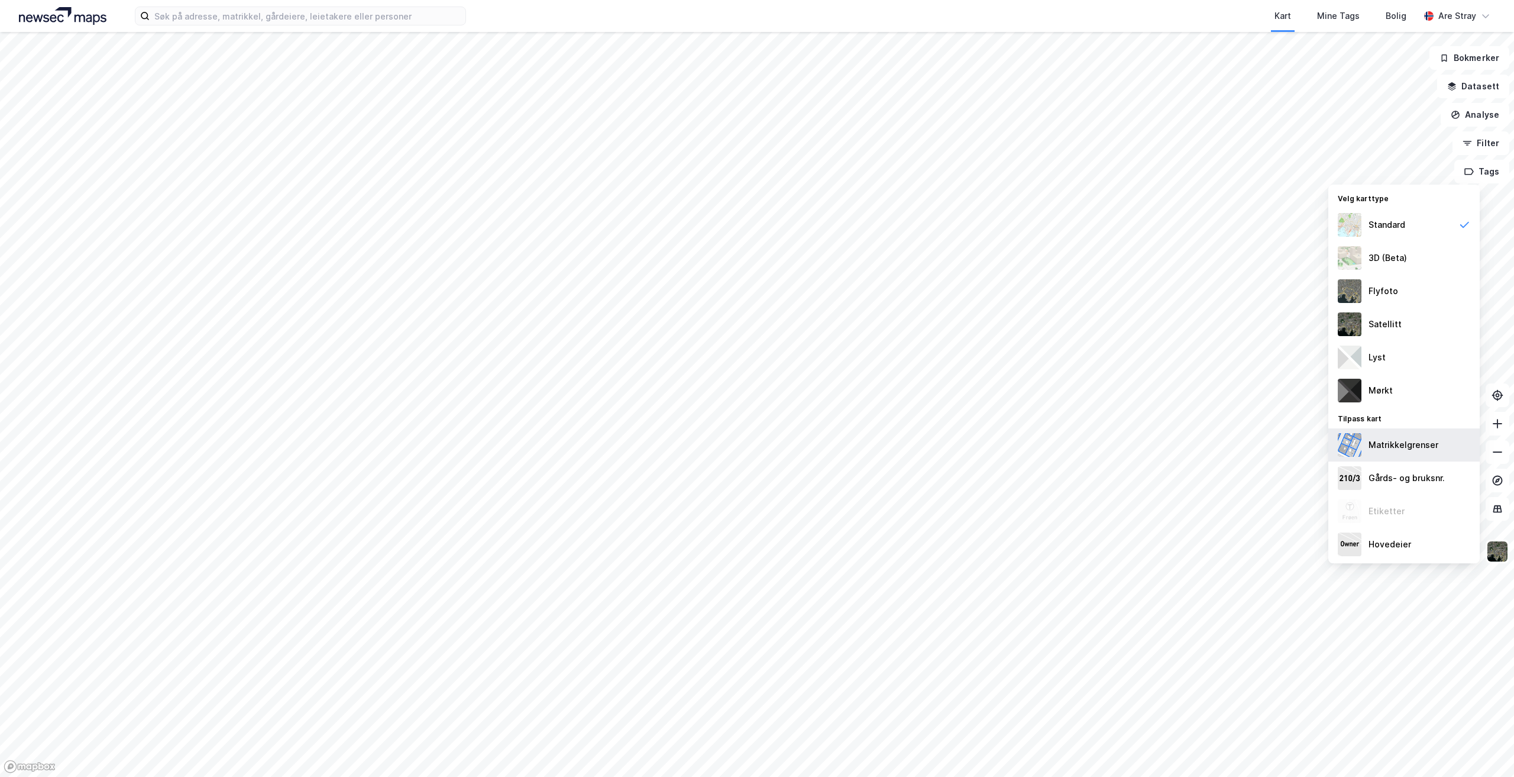
click at [755, 448] on div "Matrikkelgrenser" at bounding box center [1404, 445] width 70 height 14
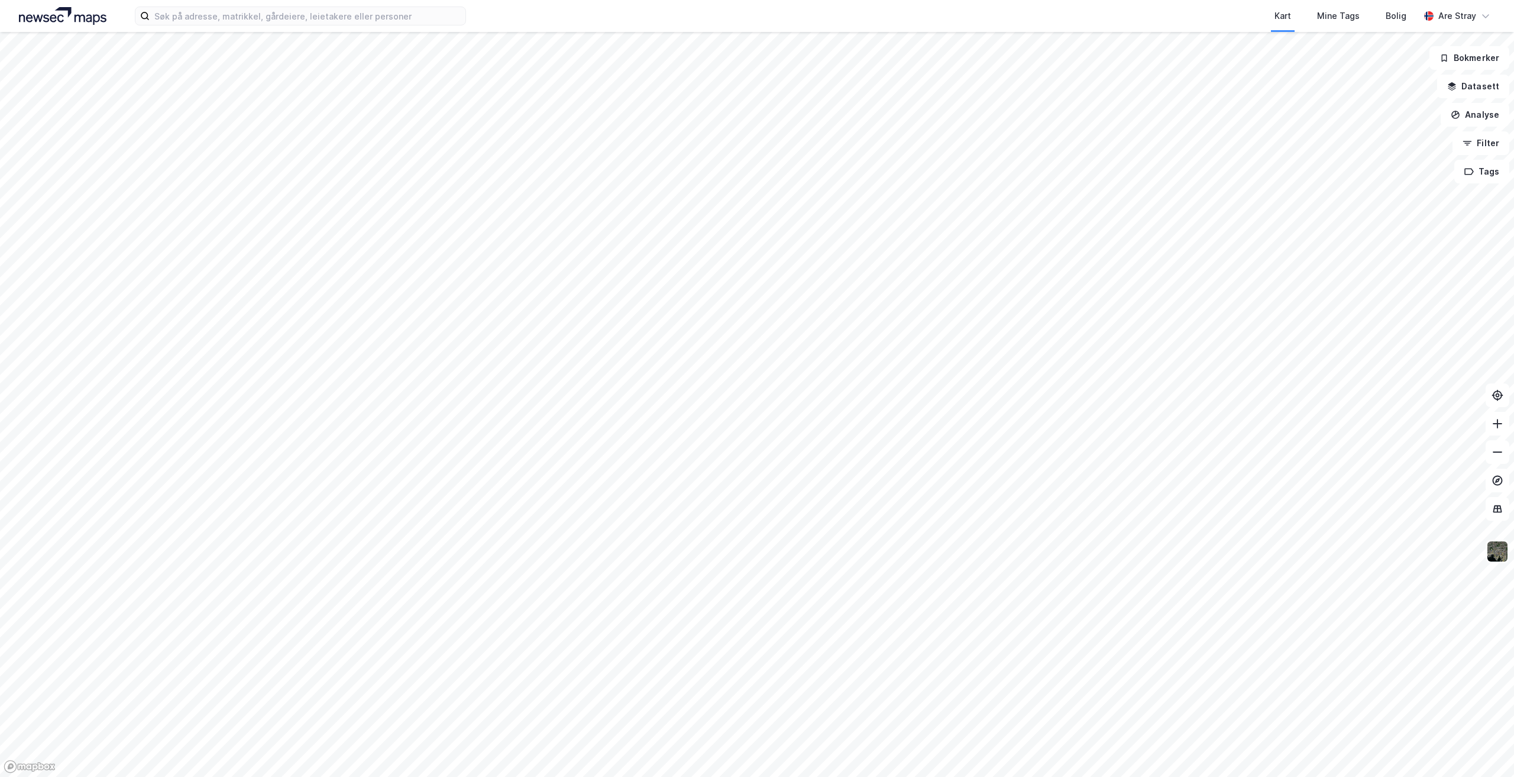
click at [755, 546] on img at bounding box center [1497, 551] width 22 height 22
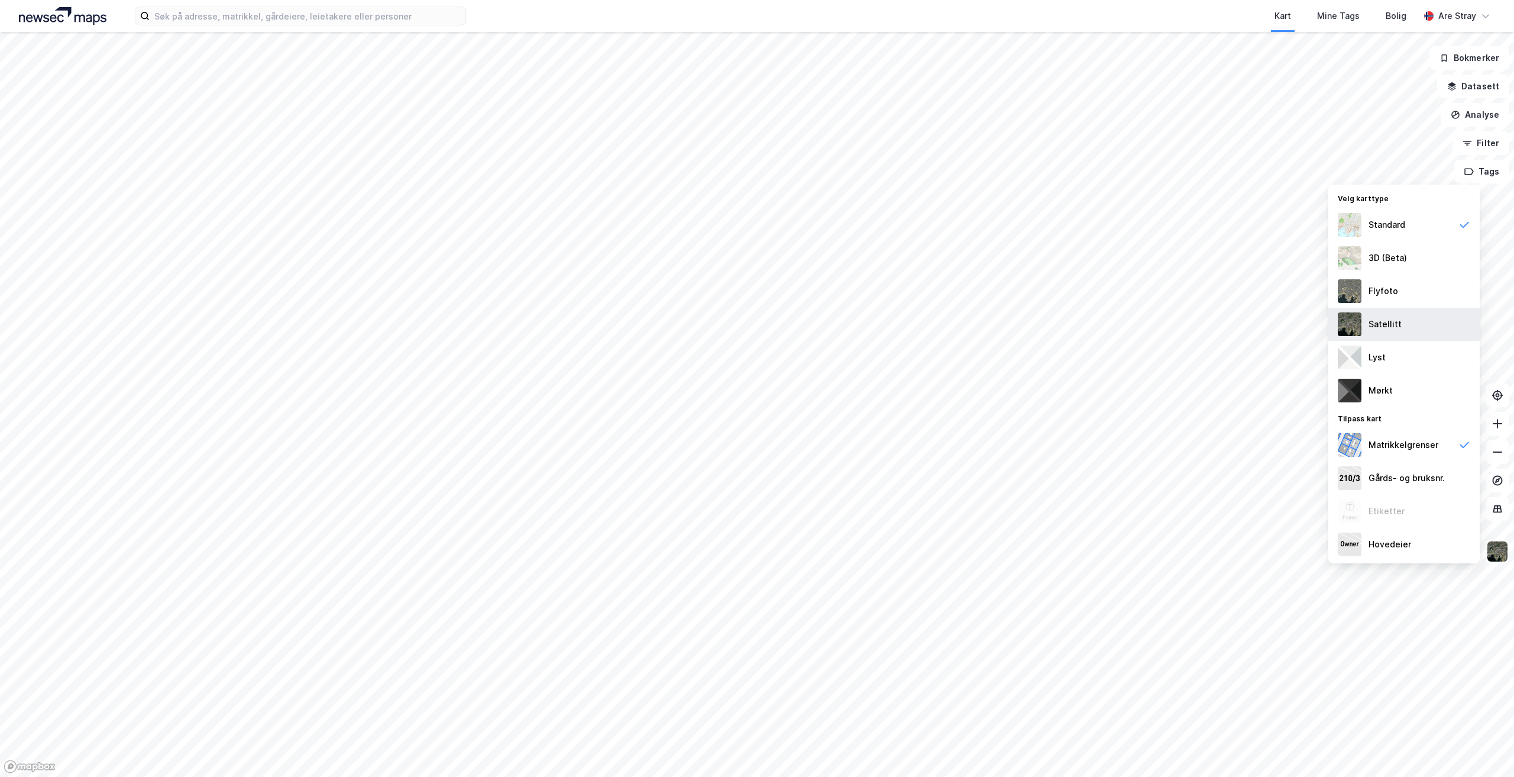
click at [755, 315] on div "Satellitt" at bounding box center [1404, 324] width 151 height 33
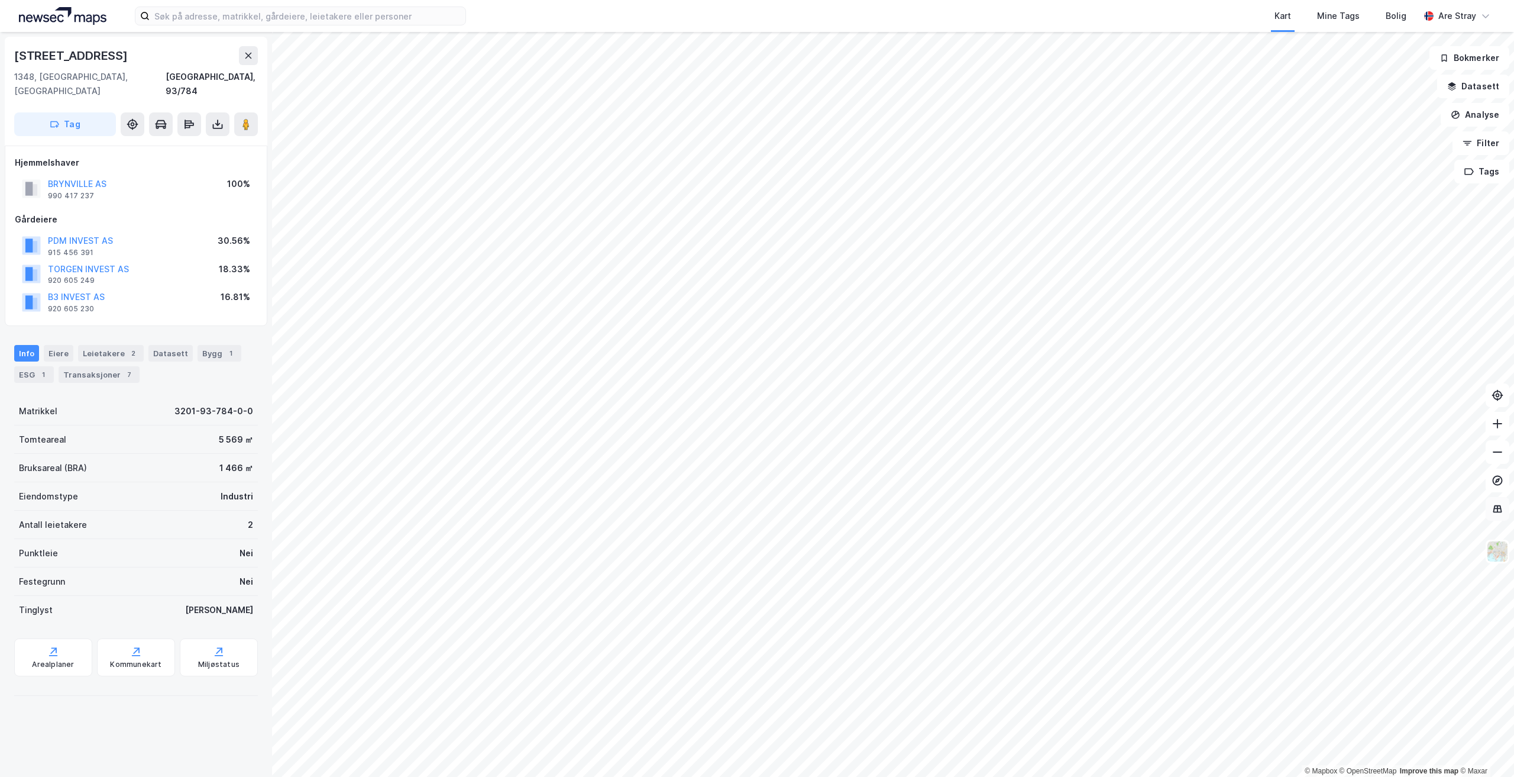
click at [755, 508] on icon at bounding box center [1498, 508] width 8 height 1
click at [755, 547] on img at bounding box center [1497, 551] width 22 height 22
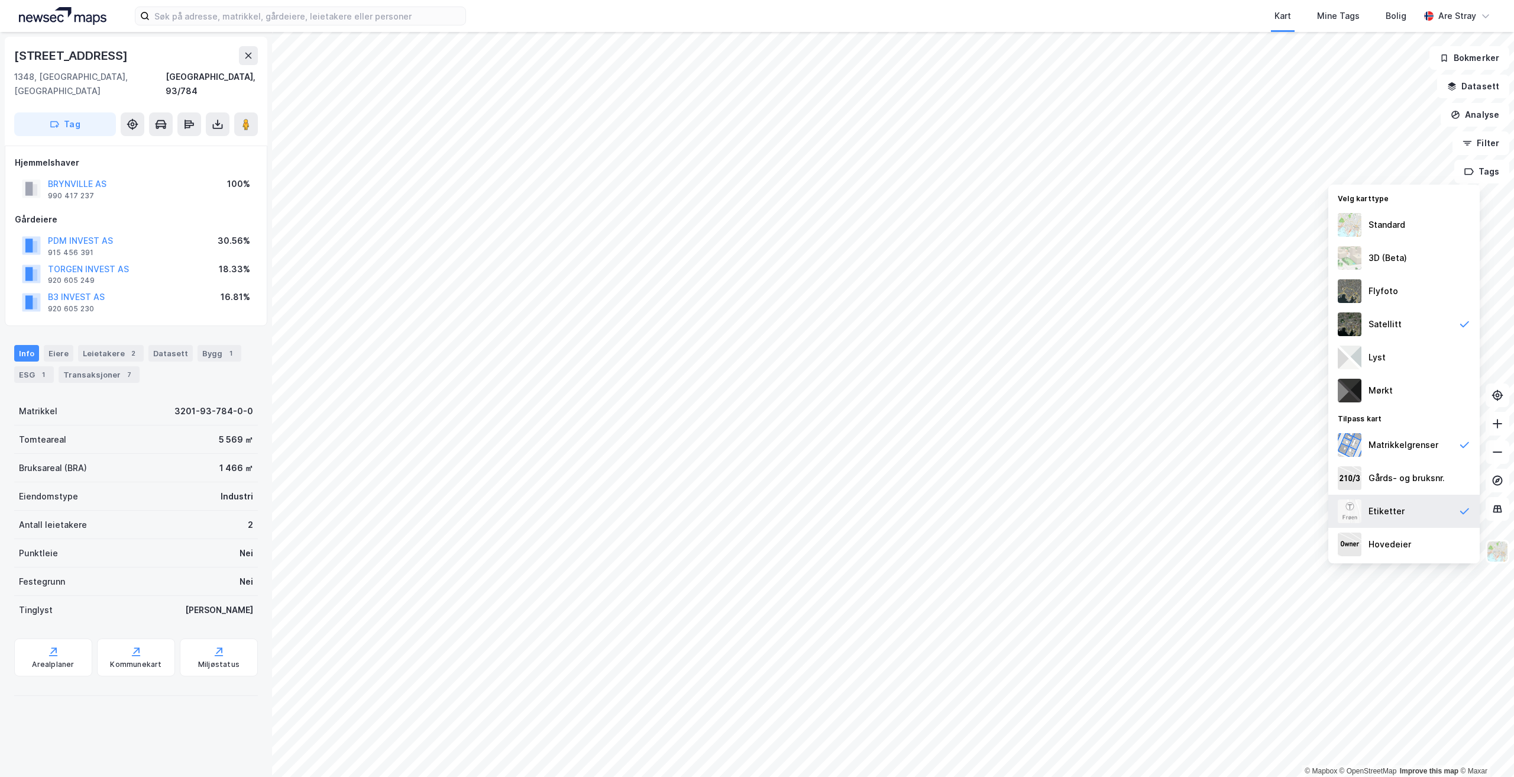
click at [755, 509] on div "Etiketter" at bounding box center [1387, 511] width 36 height 14
click at [755, 489] on div "Gårds- og bruksnr." at bounding box center [1404, 477] width 151 height 33
click at [755, 441] on div "Matrikkelgrenser" at bounding box center [1404, 445] width 70 height 14
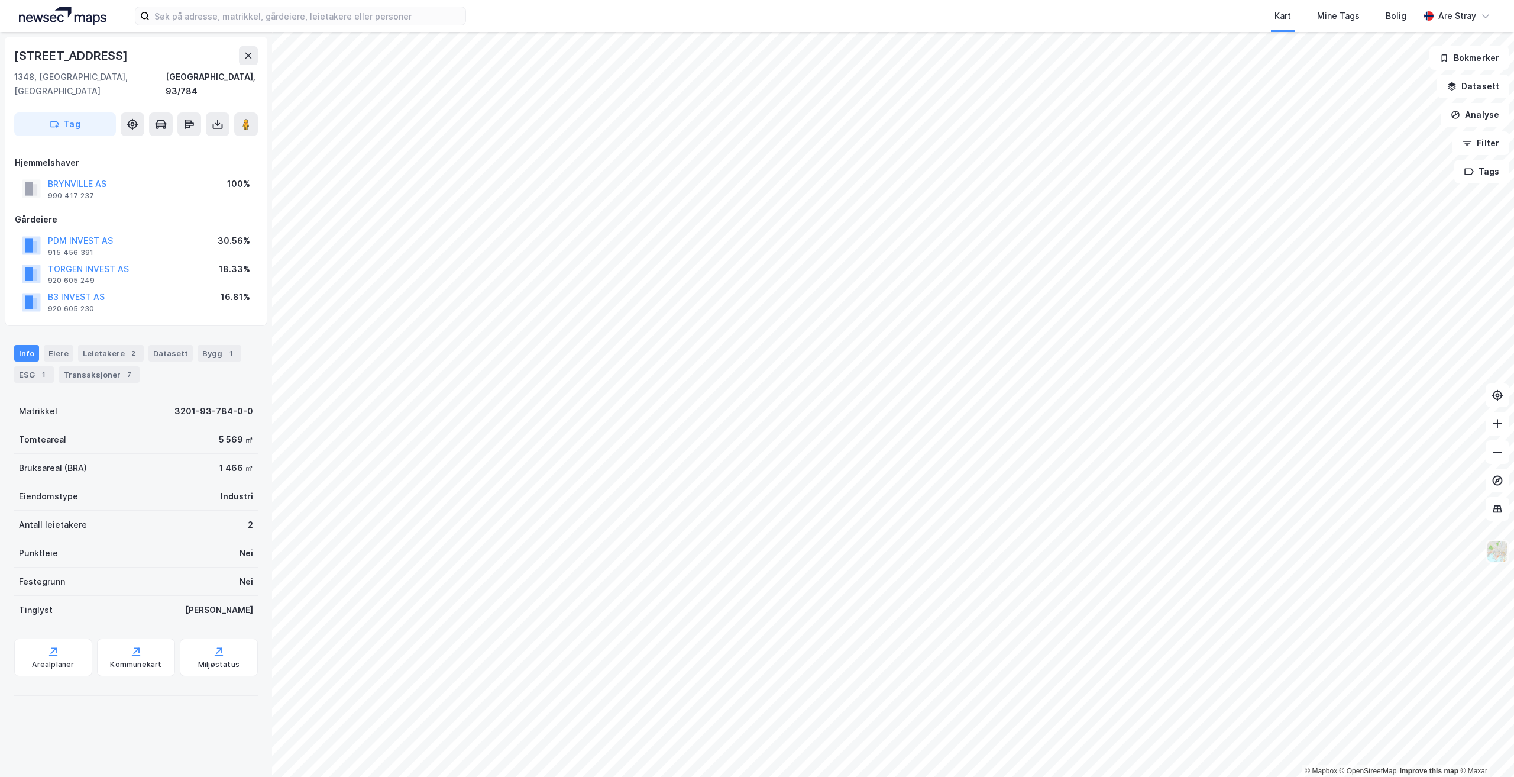
click at [755, 552] on img at bounding box center [1497, 551] width 22 height 22
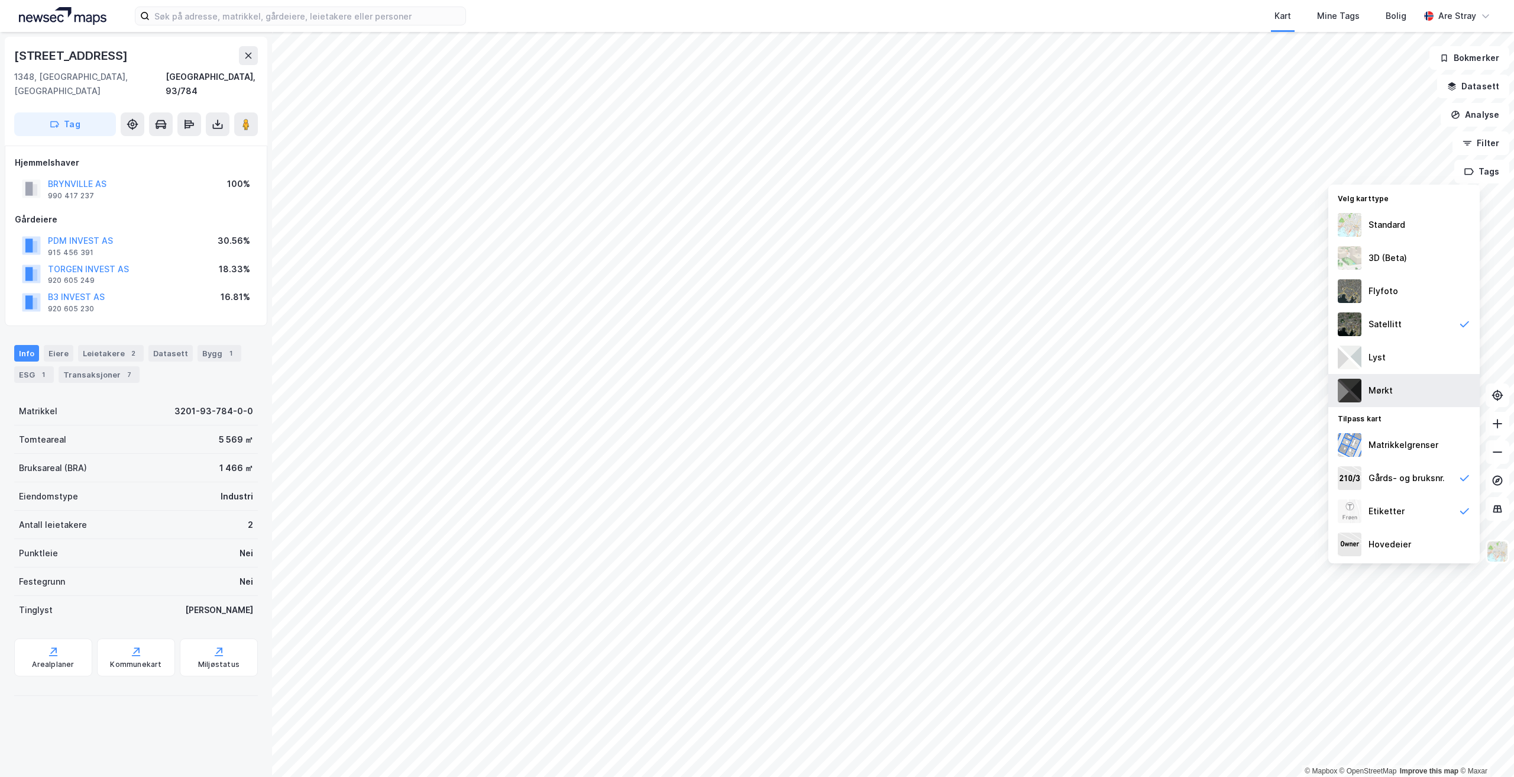
click at [755, 380] on div "Mørkt" at bounding box center [1404, 390] width 151 height 33
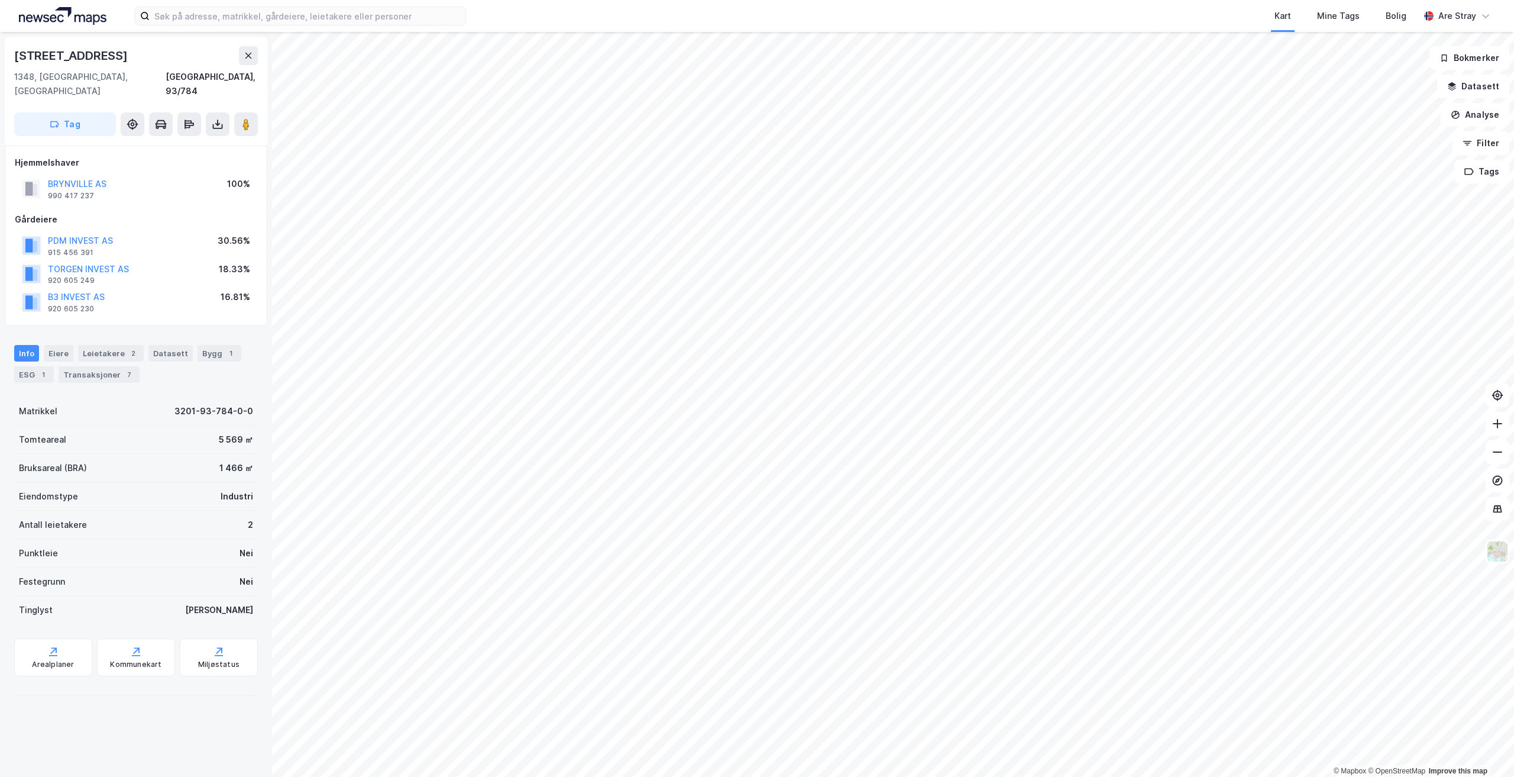
click at [199, 196] on div "Hjemmelshaver BRYNVILLE AS 990 417 237 100% Gårdeiere PDM INVEST AS 915 456 391…" at bounding box center [136, 236] width 243 height 160
click at [199, 189] on div "Hjemmelshaver BRYNVILLE AS 990 417 237 100% Gårdeiere PDM INVEST AS 915 456 391…" at bounding box center [136, 236] width 243 height 160
click at [180, 260] on div "TORGEN INVEST AS 920 605 249 18.33%" at bounding box center [136, 274] width 243 height 28
click at [201, 312] on div "Folkvangveien 20 1348, [GEOGRAPHIC_DATA], [GEOGRAPHIC_DATA], 93/784 Tag Hjemmel…" at bounding box center [136, 404] width 272 height 745
click at [171, 183] on div "[GEOGRAPHIC_DATA] AS 990 417 237 100%" at bounding box center [136, 188] width 243 height 28
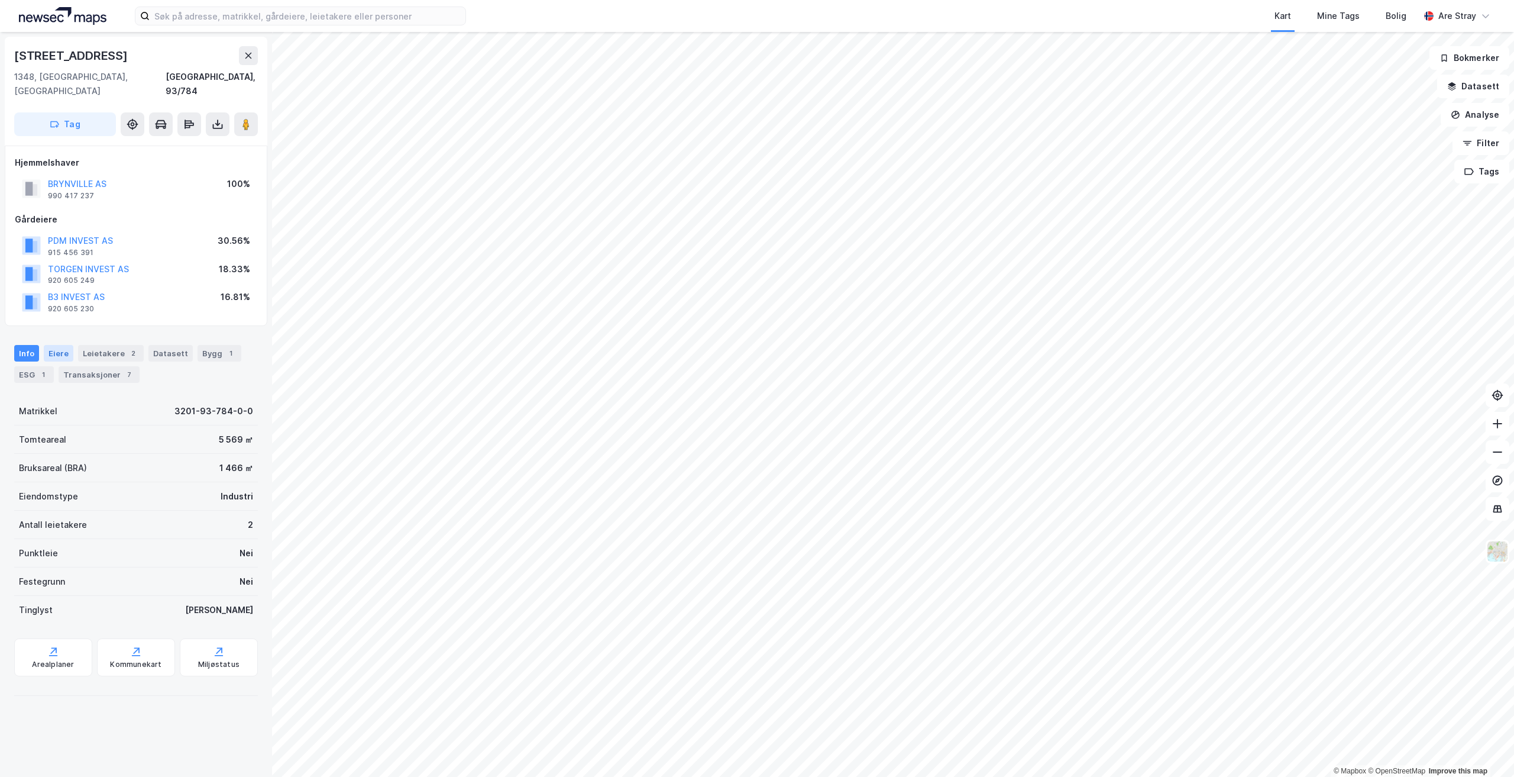
click at [49, 345] on div "Eiere" at bounding box center [59, 353] width 30 height 17
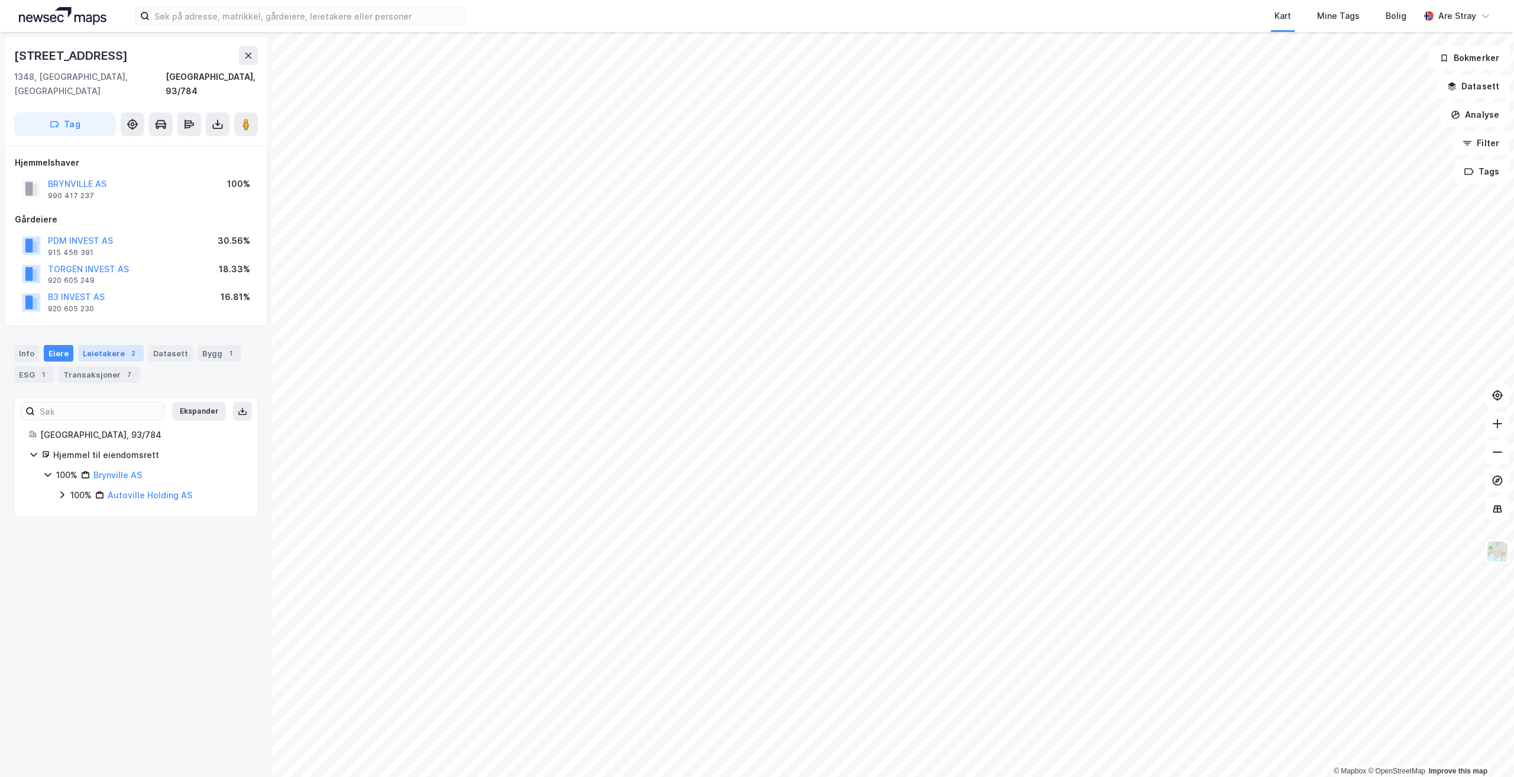
click at [114, 345] on div "Leietakere 2" at bounding box center [111, 353] width 66 height 17
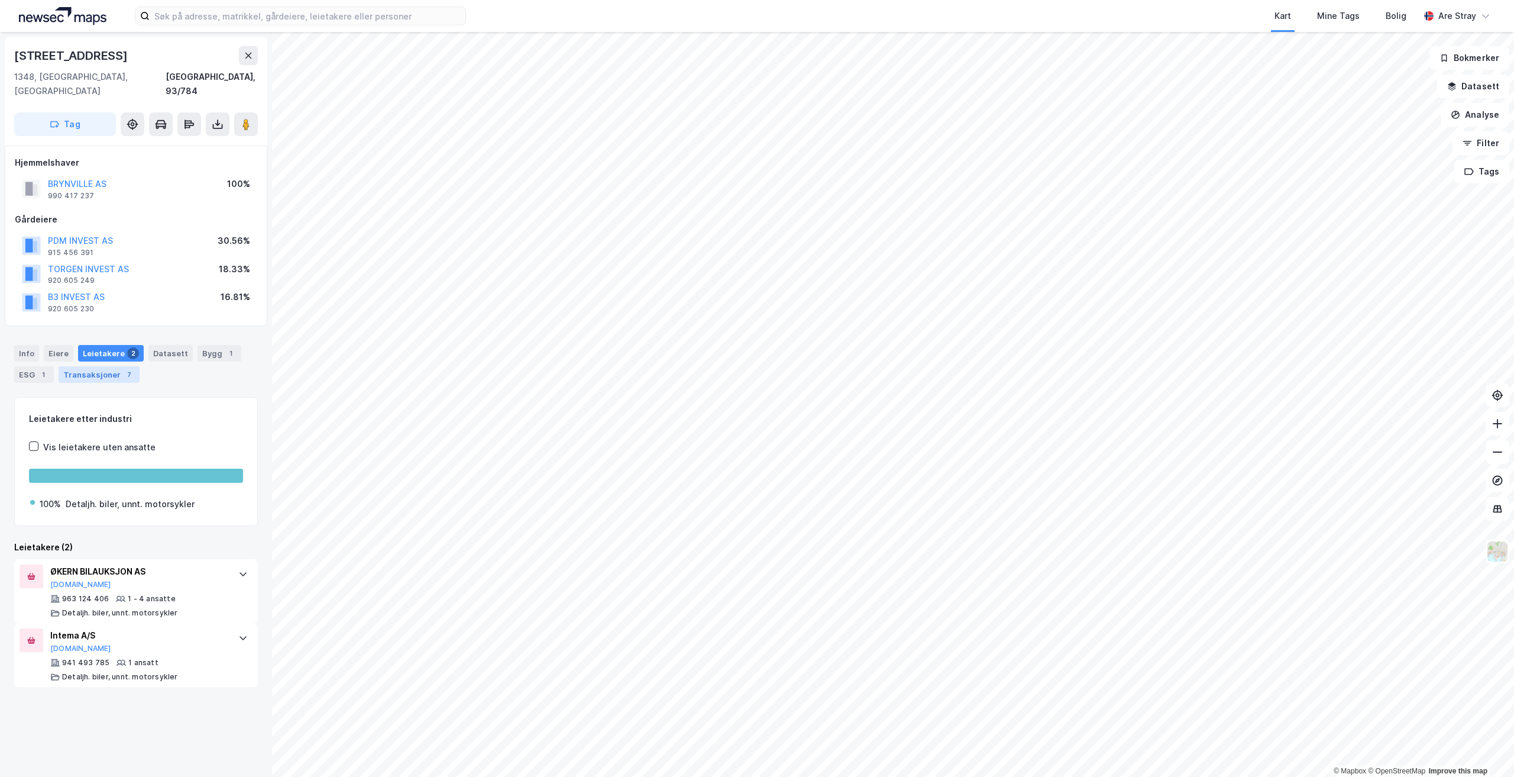
click at [108, 366] on div "Transaksjoner 7" at bounding box center [99, 374] width 81 height 17
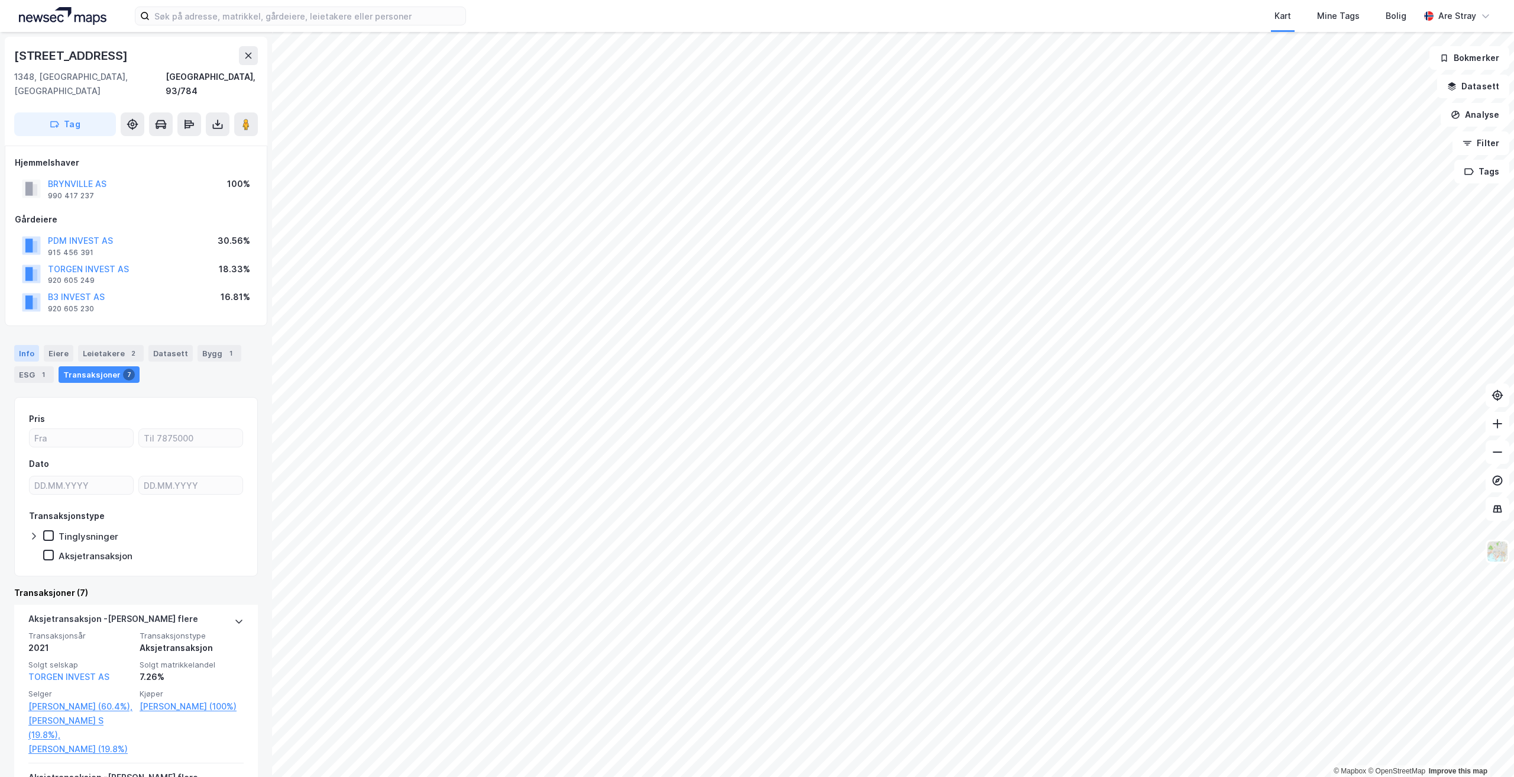
click at [31, 345] on div "Info" at bounding box center [26, 353] width 25 height 17
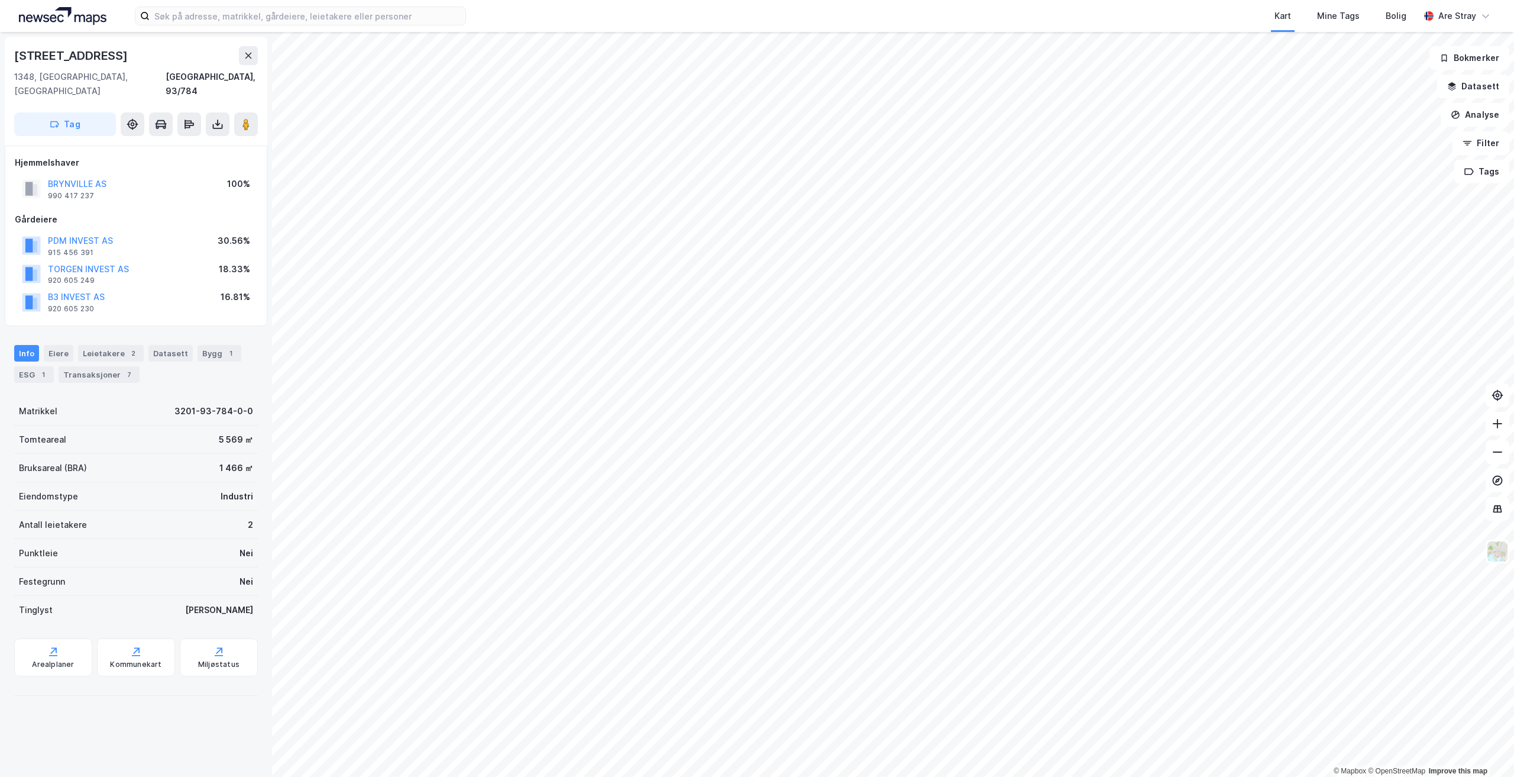
click at [643, 11] on div "Kart Mine Tags Bolig" at bounding box center [971, 16] width 897 height 32
click at [755, 89] on button "Datasett" at bounding box center [1473, 87] width 72 height 24
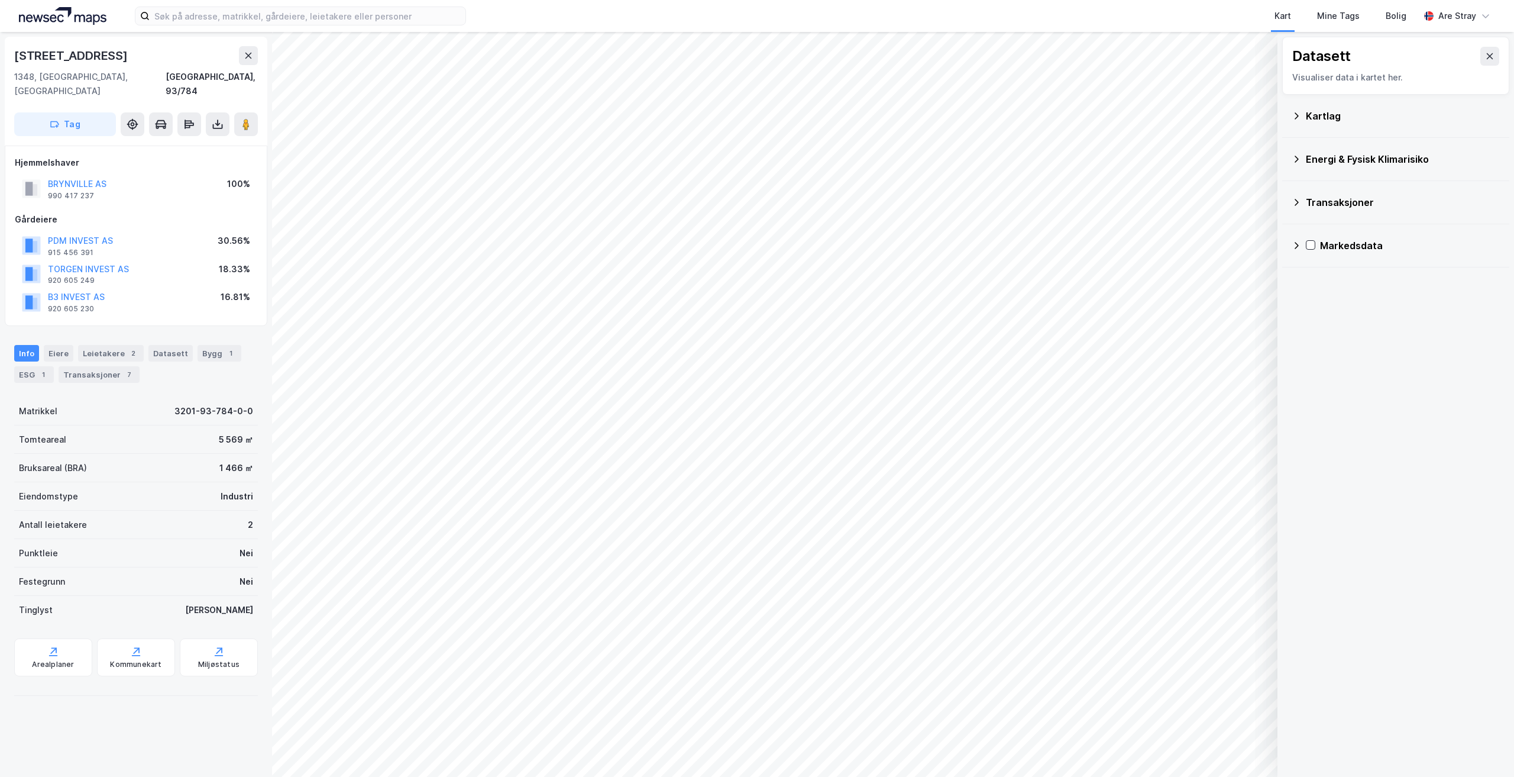
click at [755, 250] on div "Markedsdata" at bounding box center [1410, 245] width 180 height 14
click at [755, 244] on icon at bounding box center [1311, 245] width 8 height 8
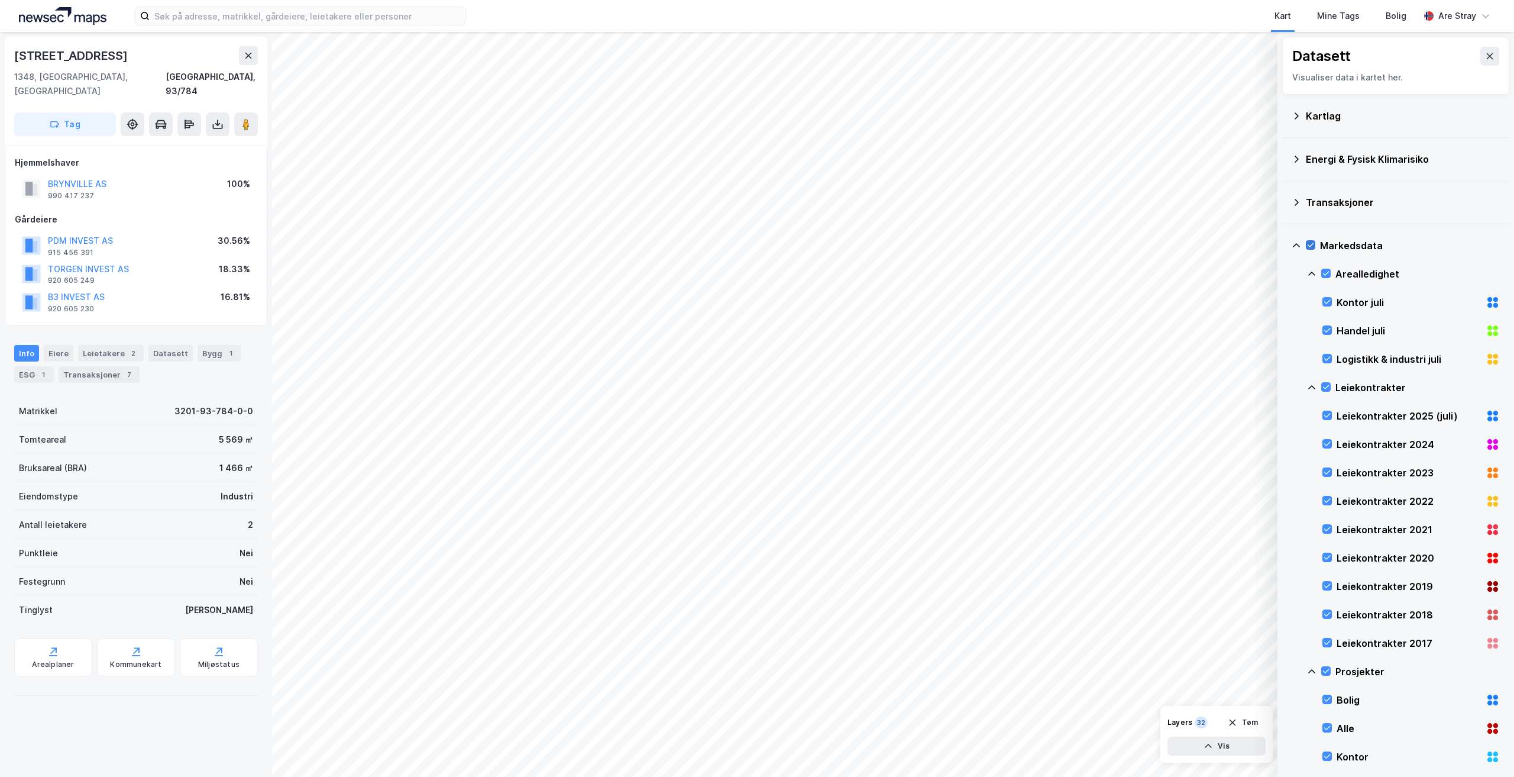
click at [755, 244] on icon at bounding box center [1311, 245] width 8 height 8
click at [755, 119] on div "Kartlag" at bounding box center [1403, 116] width 194 height 14
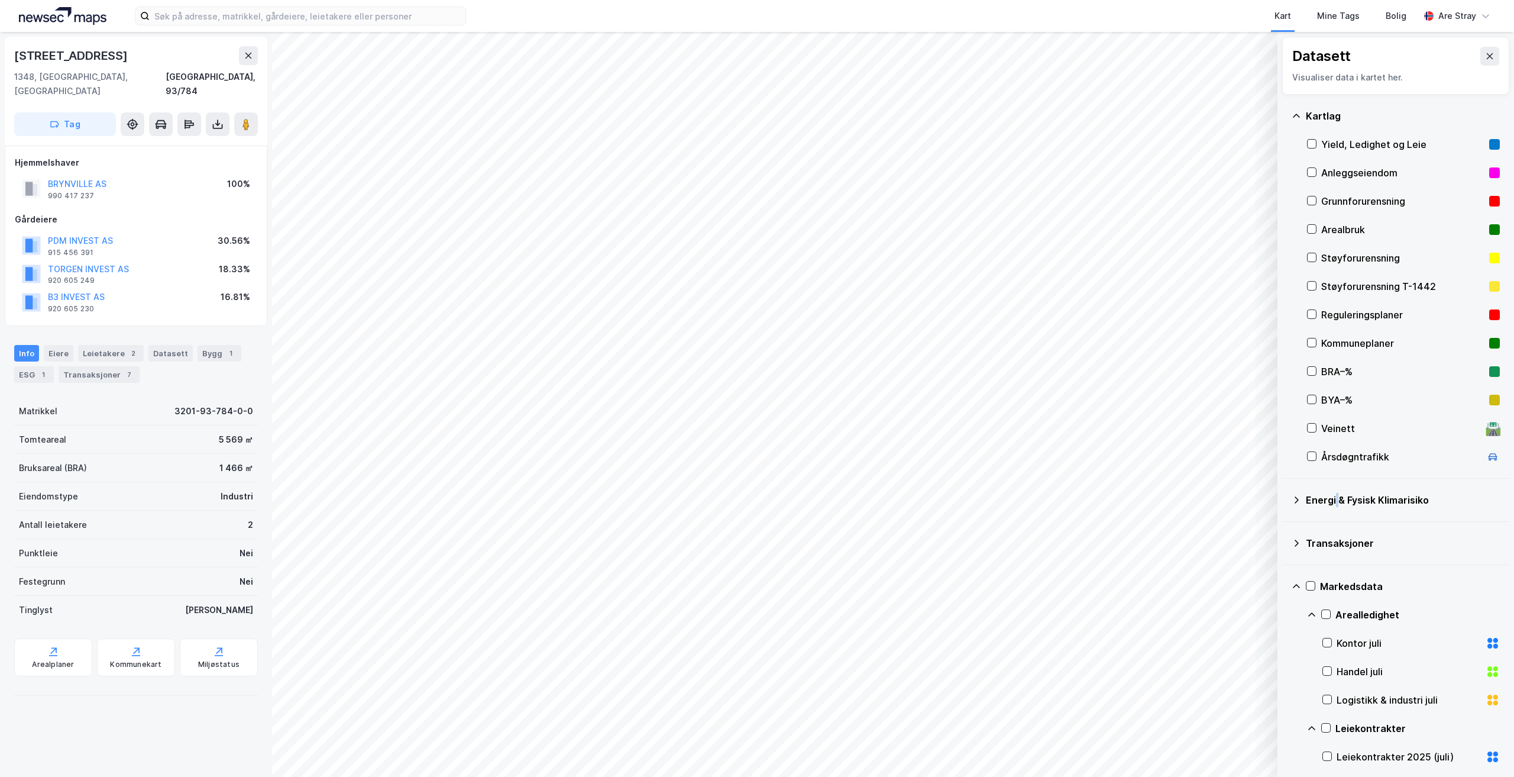
click at [755, 503] on div "Energi & Fysisk Klimarisiko" at bounding box center [1403, 500] width 194 height 14
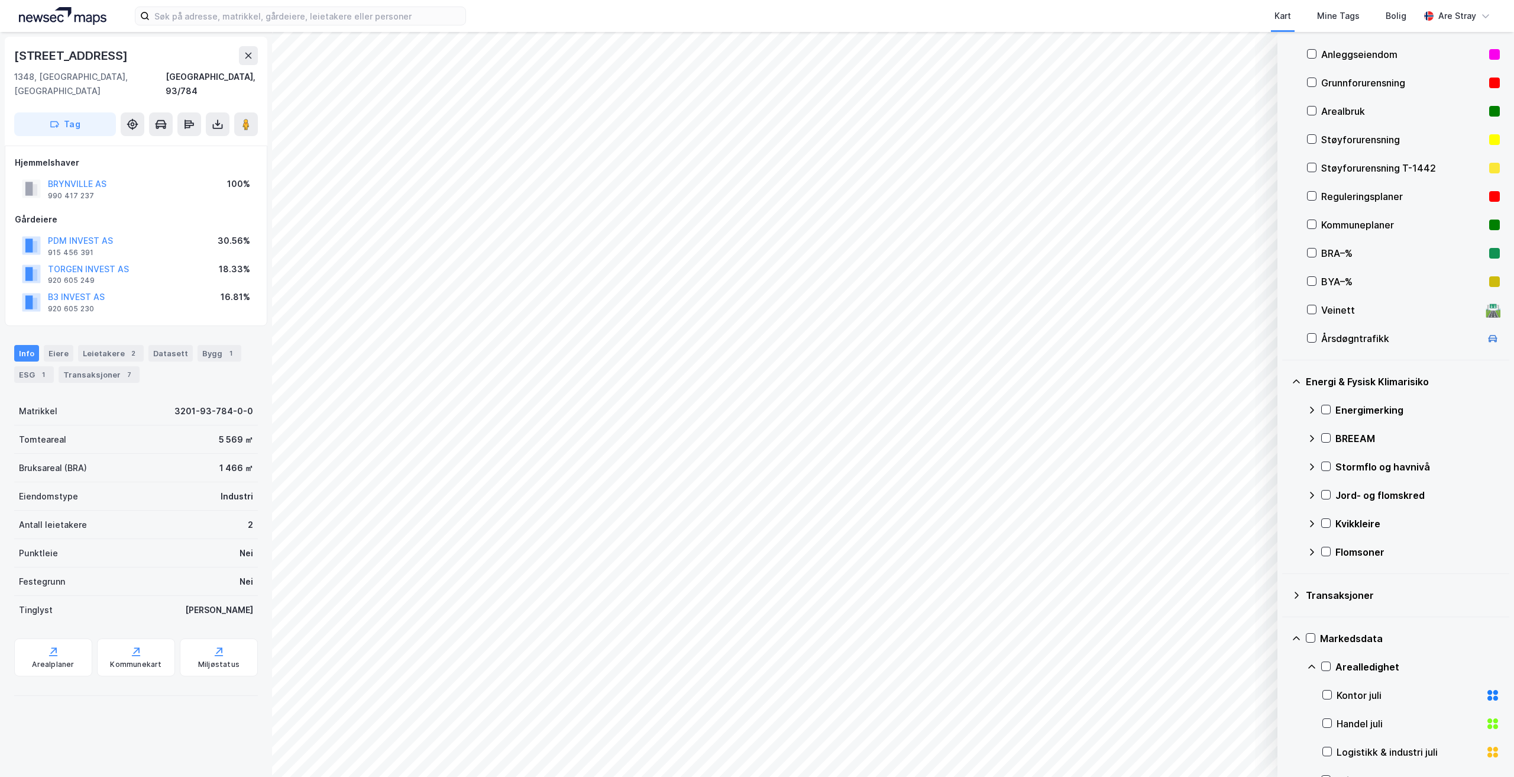
click at [755, 589] on div "Transaksjoner" at bounding box center [1403, 595] width 194 height 14
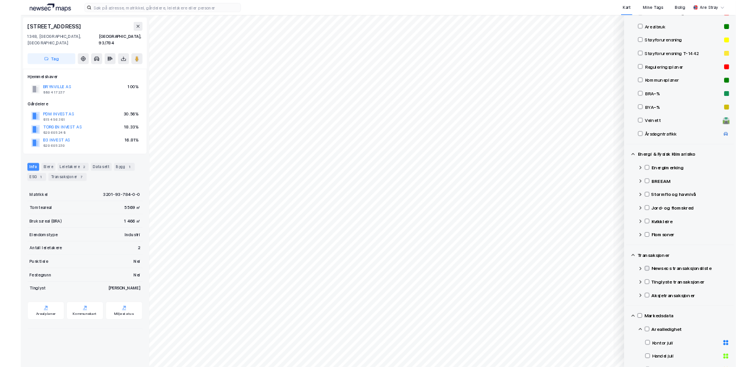
scroll to position [177, 0]
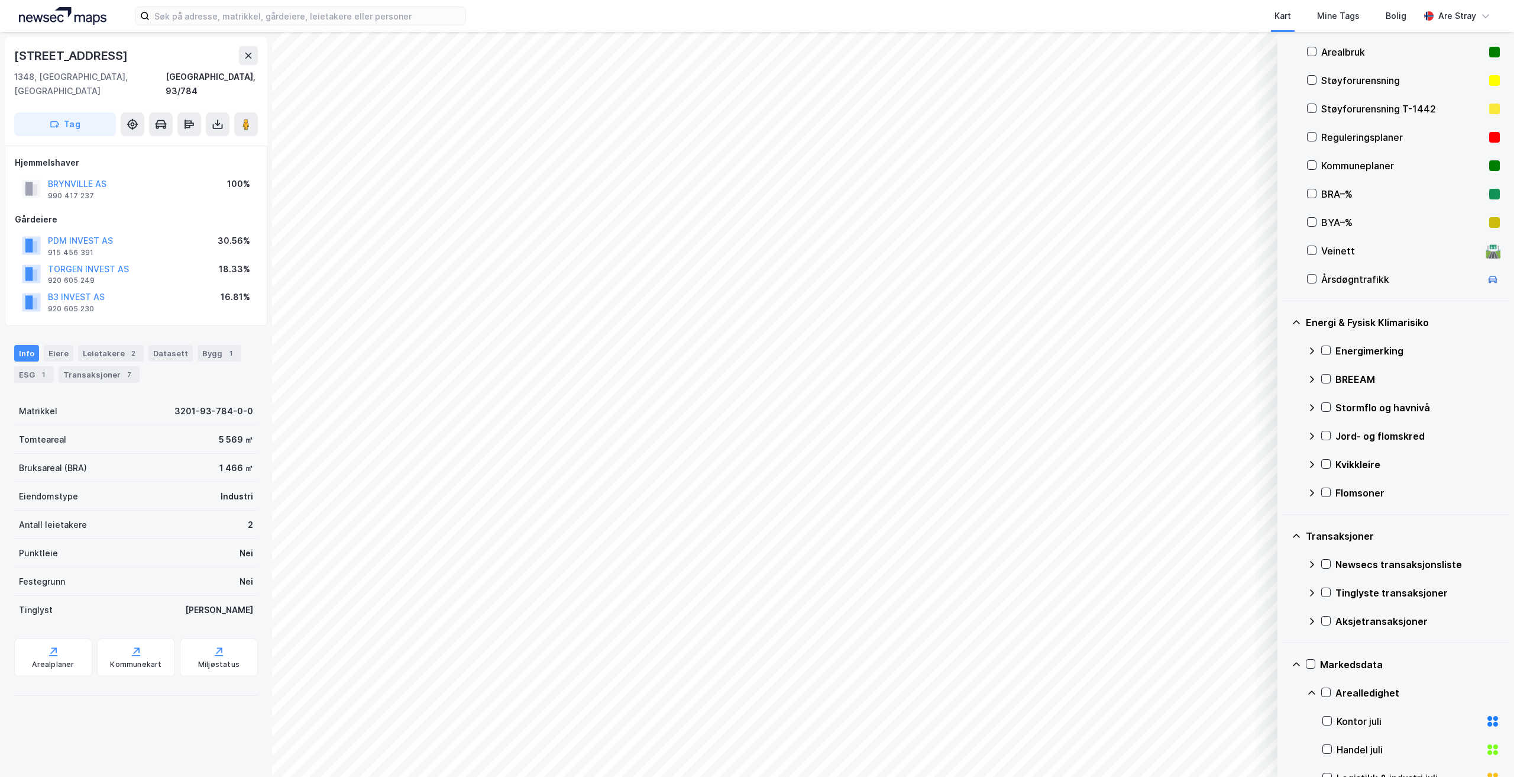
click at [755, 555] on div "Newsecs transaksjonsliste" at bounding box center [1403, 564] width 193 height 28
click at [755, 563] on div at bounding box center [1325, 563] width 9 height 9
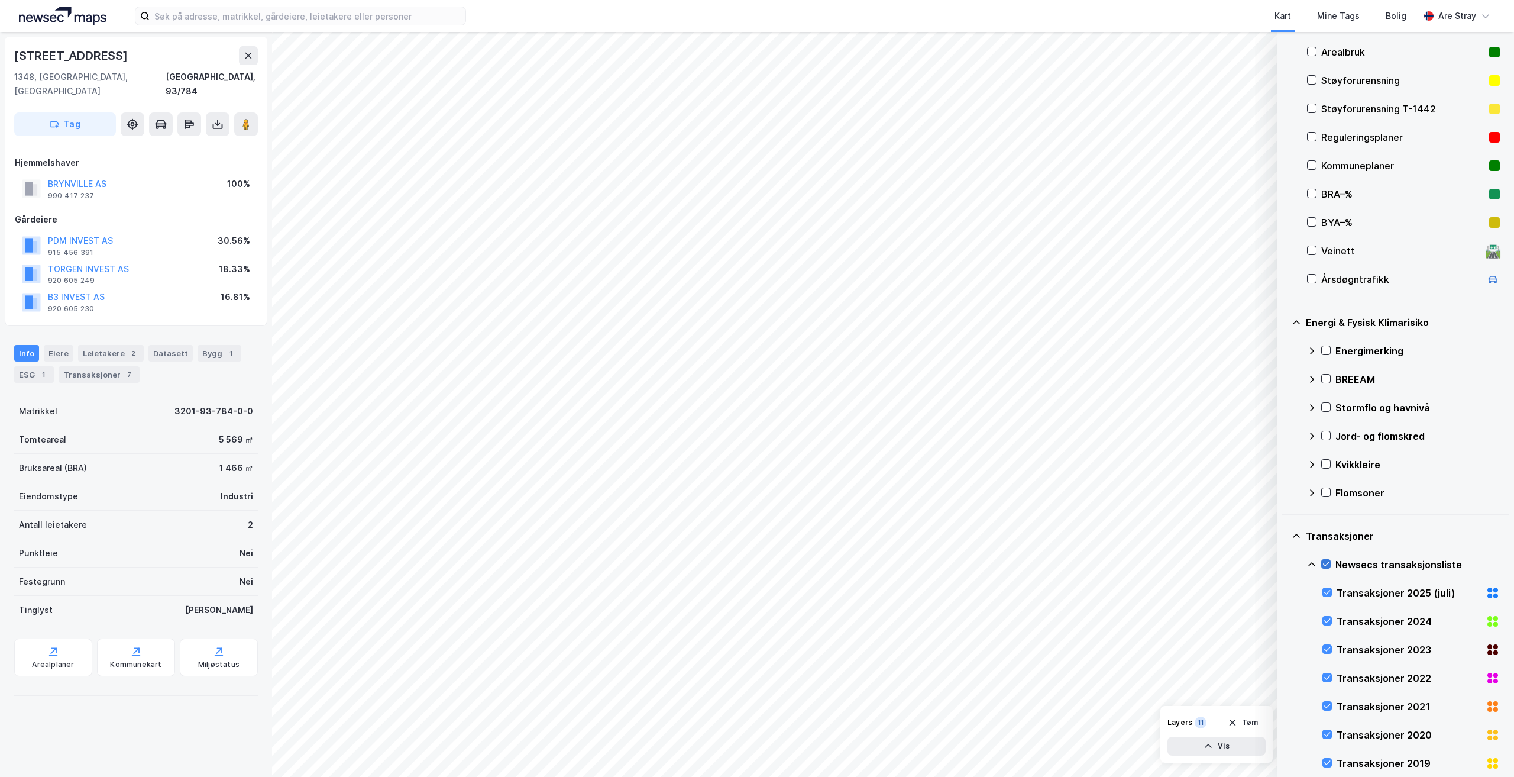
click at [755, 563] on div at bounding box center [1325, 563] width 9 height 9
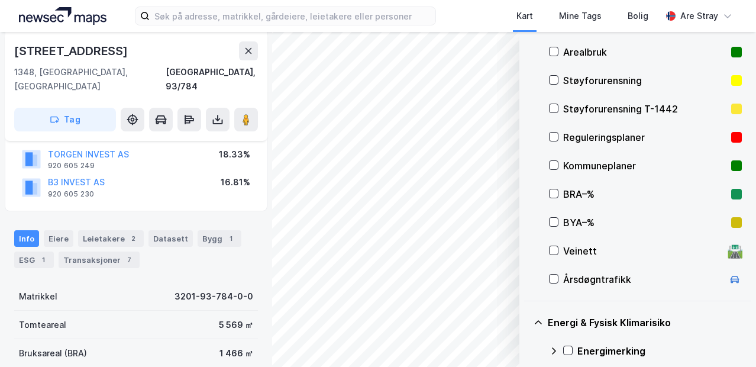
scroll to position [118, 0]
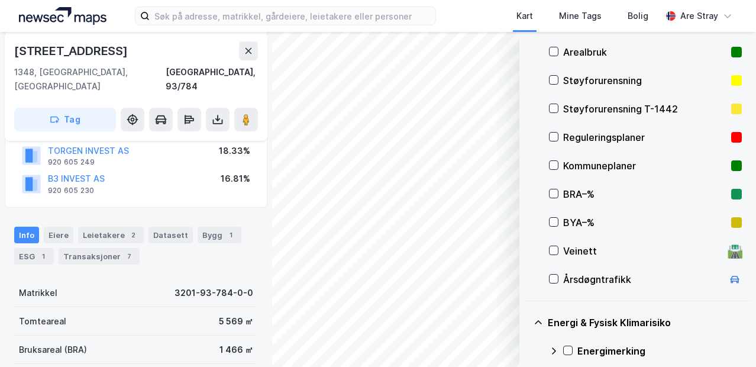
click at [42, 227] on div "Info Eiere Leietakere 2 Datasett Bygg 1 ESG 1 Transaksjoner 7" at bounding box center [136, 246] width 244 height 38
click at [46, 227] on div "Eiere" at bounding box center [59, 235] width 30 height 17
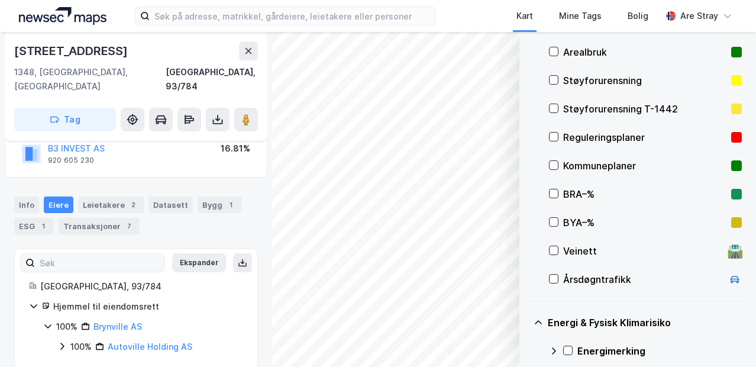
scroll to position [150, 0]
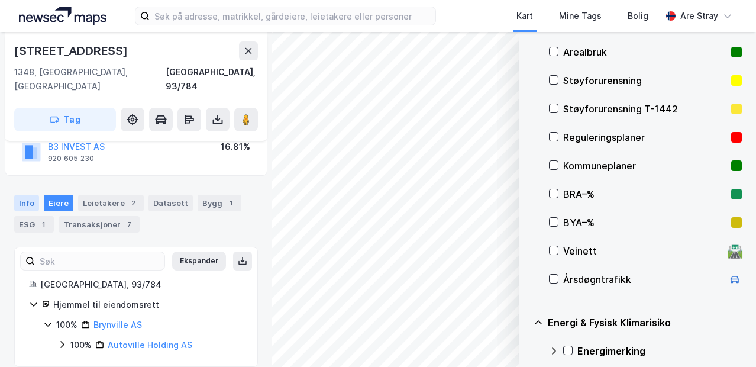
click at [31, 195] on div "Info" at bounding box center [26, 203] width 25 height 17
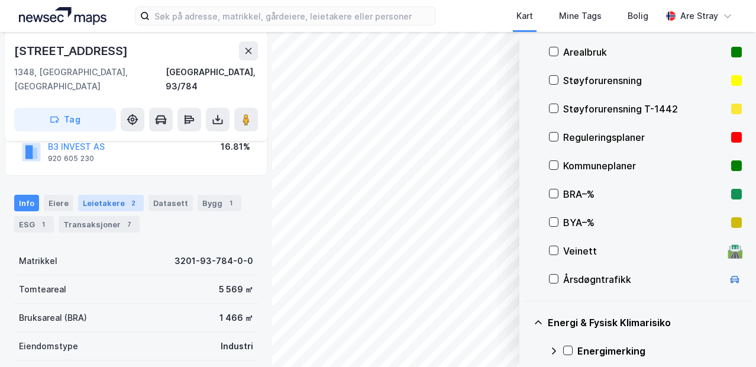
drag, startPoint x: 140, startPoint y: 199, endPoint x: 132, endPoint y: 195, distance: 8.5
click at [140, 199] on div "Info Eiere Leietakere 2 Datasett Bygg 1 ESG 1 Transaksjoner 7" at bounding box center [136, 214] width 244 height 38
click at [127, 197] on div "2" at bounding box center [133, 203] width 12 height 12
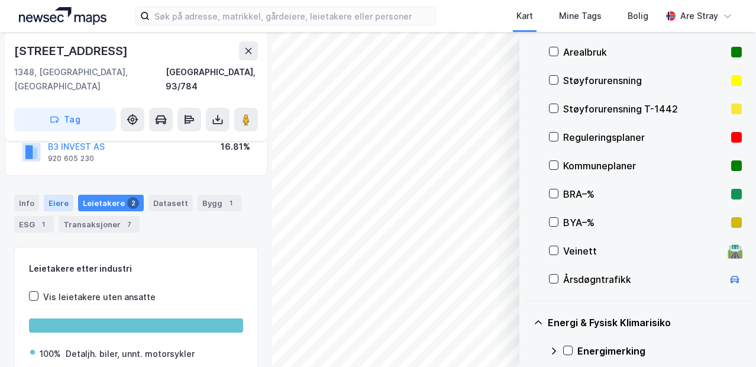
click at [61, 195] on div "Eiere" at bounding box center [59, 203] width 30 height 17
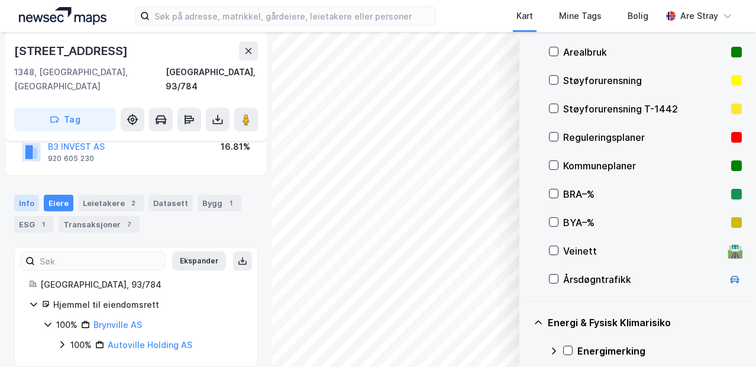
click at [28, 195] on div "Info" at bounding box center [26, 203] width 25 height 17
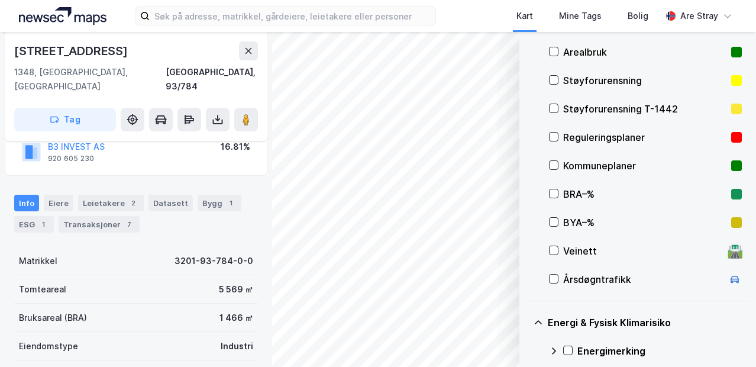
drag, startPoint x: 171, startPoint y: 185, endPoint x: 186, endPoint y: 188, distance: 15.1
click at [172, 195] on div "Datasett" at bounding box center [170, 203] width 44 height 17
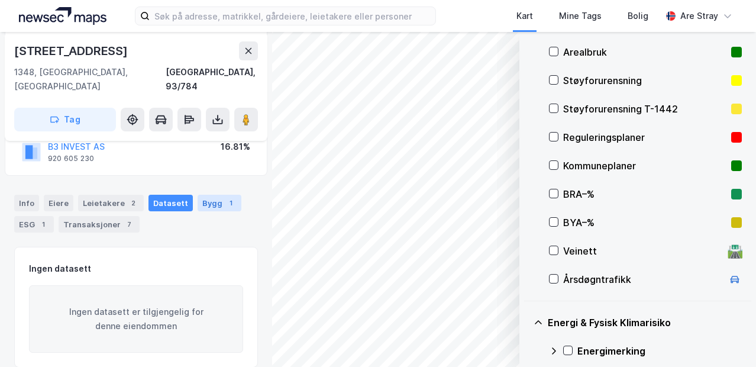
click at [202, 195] on div "Bygg 1" at bounding box center [220, 203] width 44 height 17
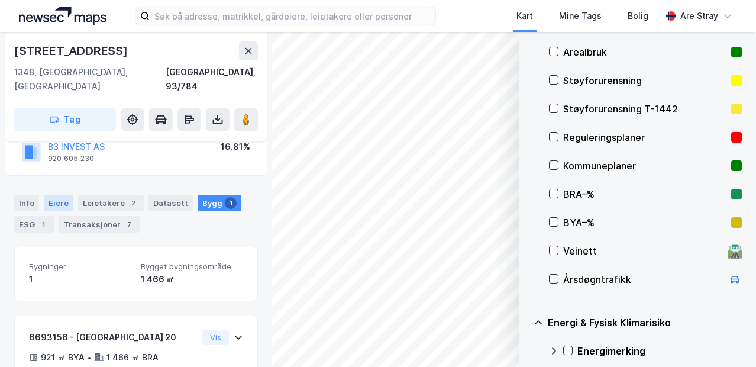
click at [69, 195] on div "Eiere" at bounding box center [59, 203] width 30 height 17
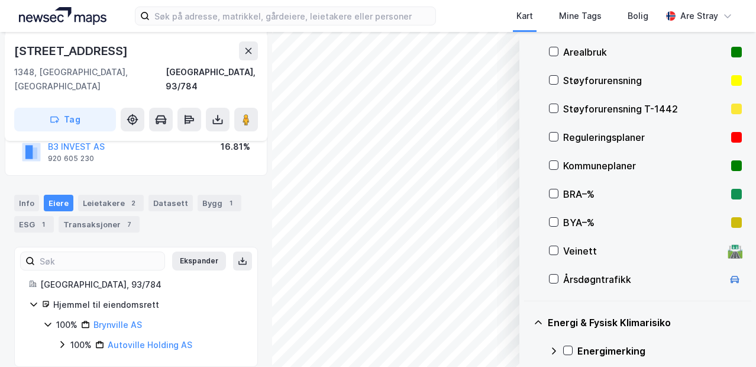
click at [38, 195] on div "Info Eiere Leietakere 2 Datasett Bygg 1 ESG 1 Transaksjoner 7" at bounding box center [136, 214] width 244 height 38
drag, startPoint x: 34, startPoint y: 191, endPoint x: 89, endPoint y: 196, distance: 54.6
click at [34, 195] on div "Info" at bounding box center [26, 203] width 25 height 17
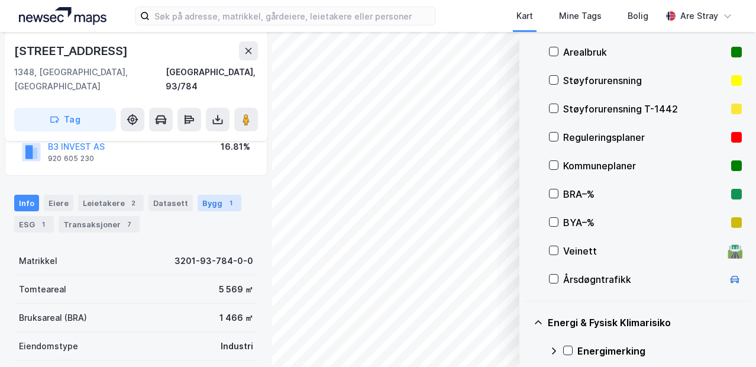
click at [213, 195] on div "Bygg 1" at bounding box center [220, 203] width 44 height 17
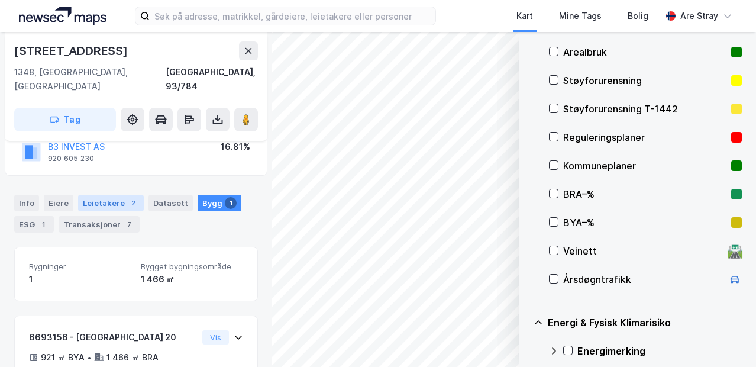
click at [138, 195] on div "Leietakere 2" at bounding box center [111, 203] width 66 height 17
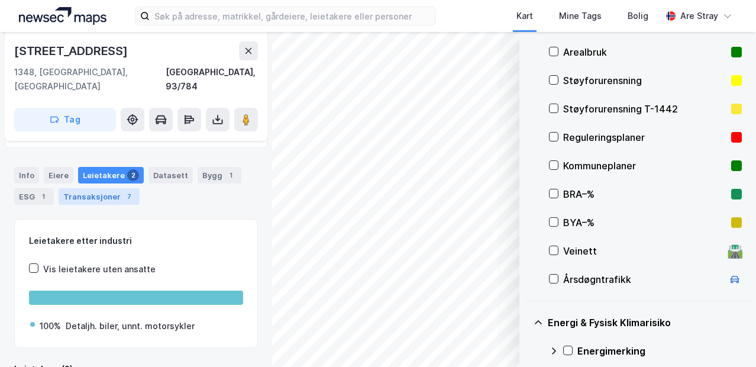
scroll to position [133, 0]
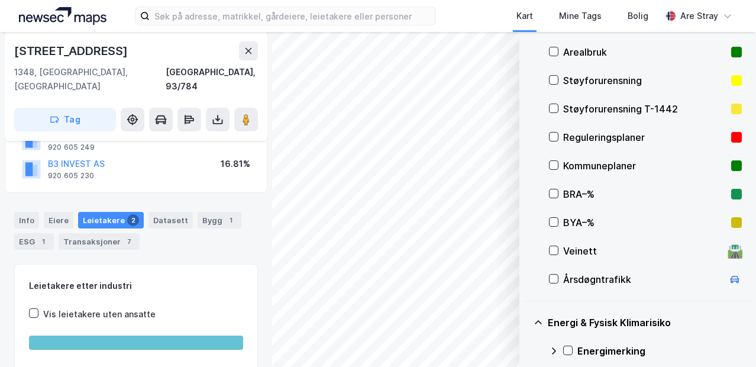
click at [37, 218] on div "Info Eiere Leietakere 2 Datasett Bygg 1 ESG 1 Transaksjoner 7" at bounding box center [136, 231] width 244 height 38
click at [51, 233] on div "ESG 1" at bounding box center [34, 241] width 40 height 17
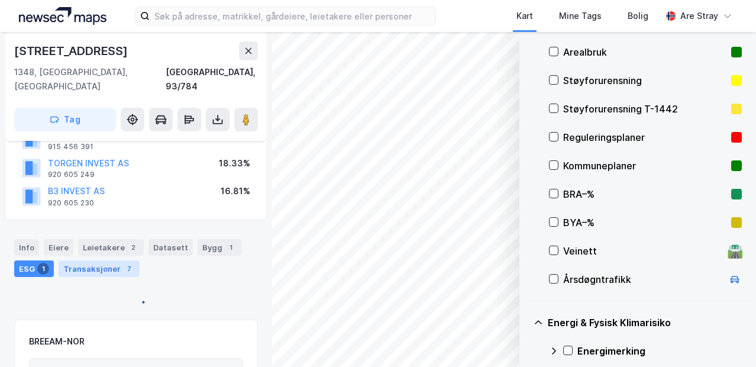
scroll to position [133, 0]
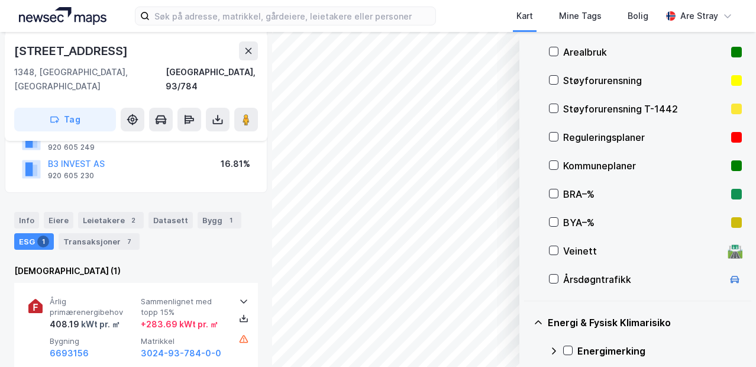
click at [224, 198] on div "Info Eiere Leietakere 2 Datasett Bygg 1 ESG 1 Transaksjoner 7" at bounding box center [136, 226] width 272 height 57
click at [210, 212] on div "Bygg 1" at bounding box center [220, 220] width 44 height 17
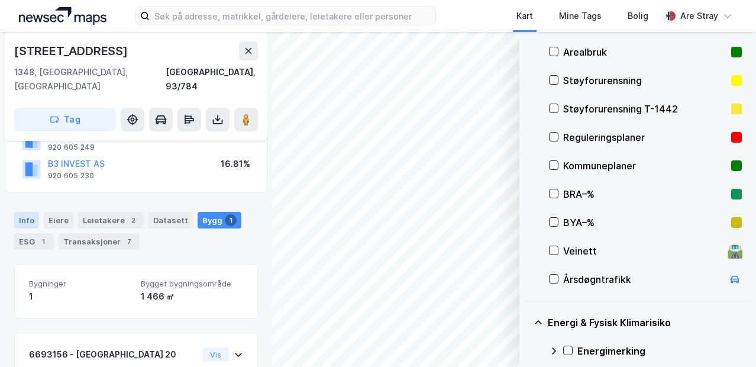
click at [28, 212] on div "Info" at bounding box center [26, 220] width 25 height 17
